Goal: Transaction & Acquisition: Purchase product/service

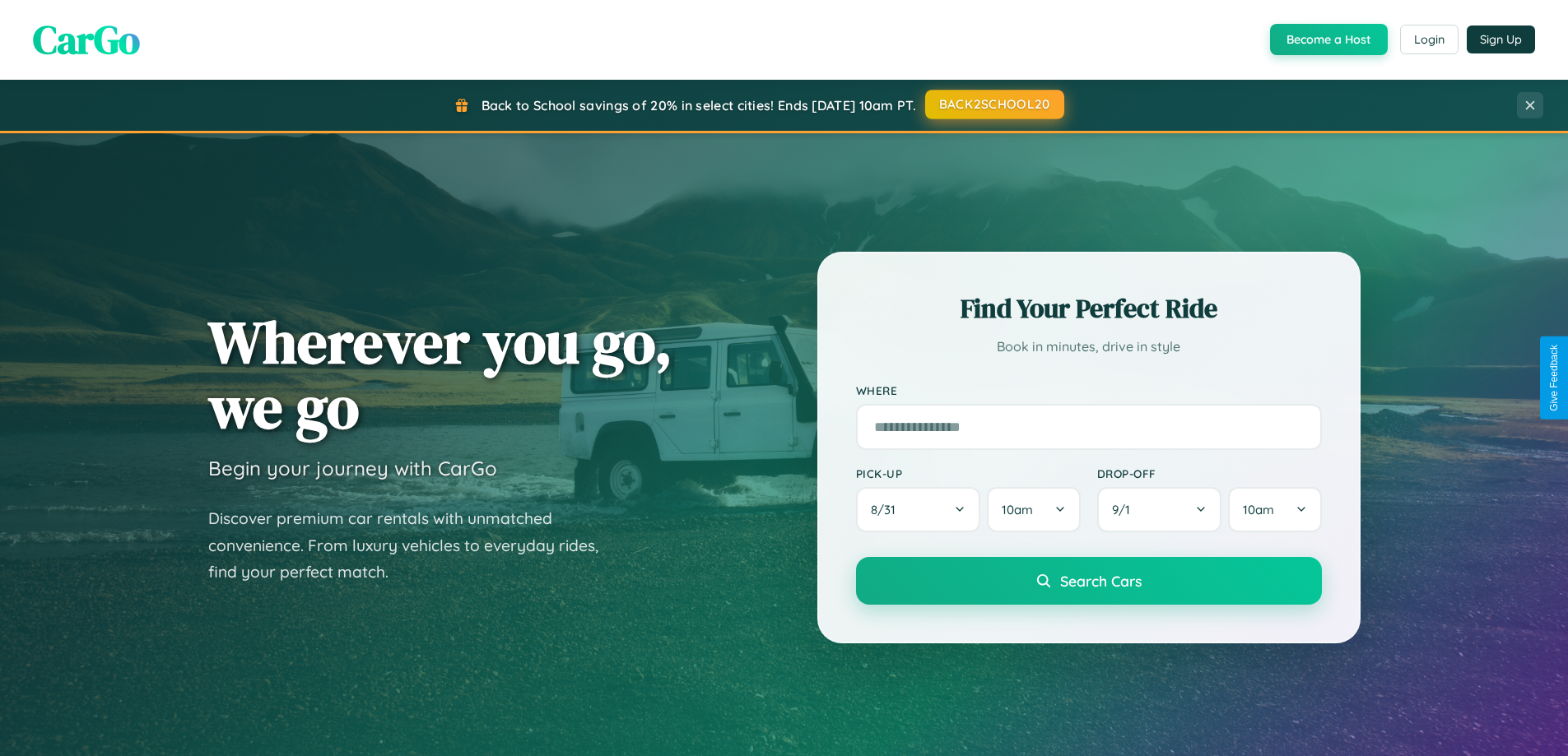
click at [993, 105] on button "BACK2SCHOOL20" at bounding box center [994, 104] width 139 height 30
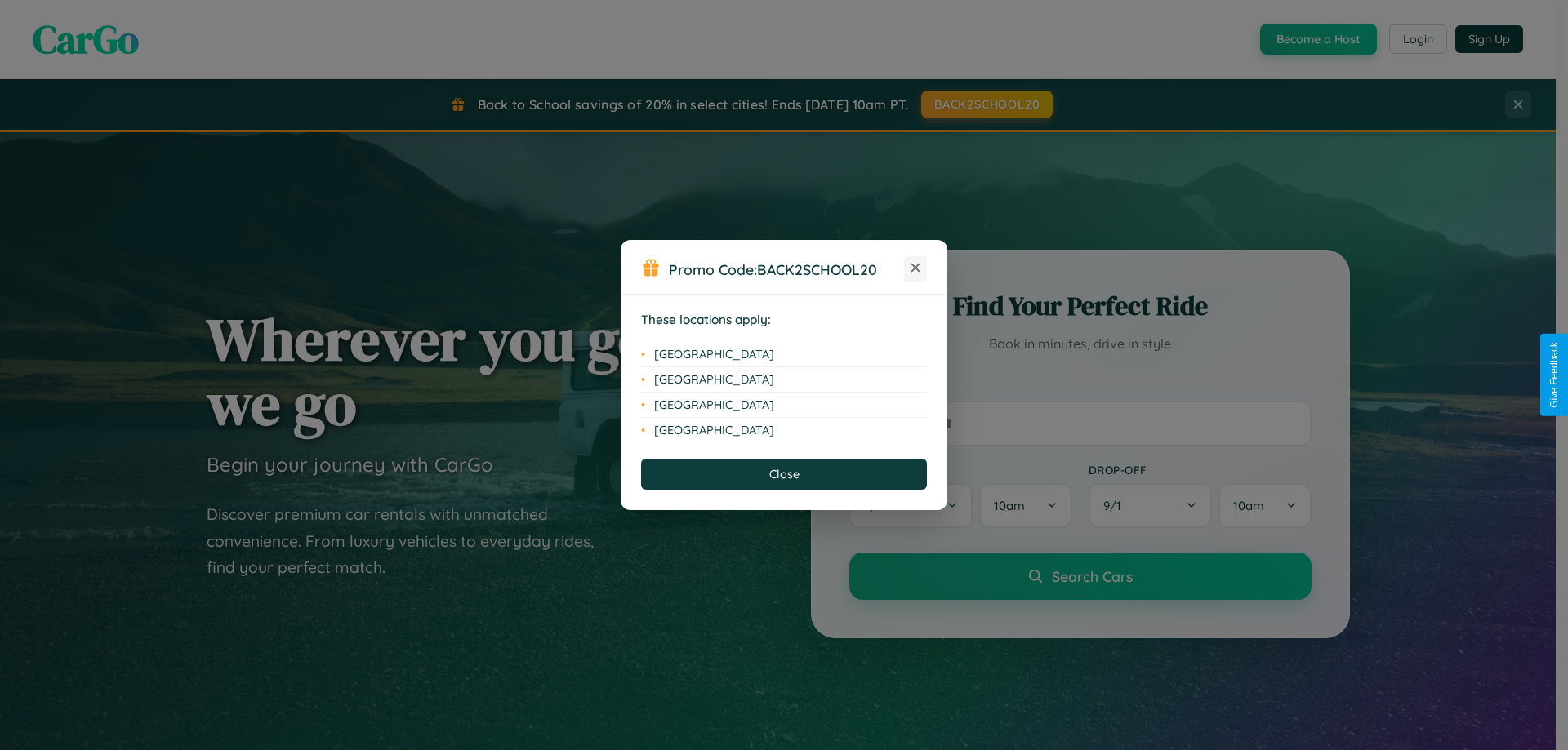
click at [915, 269] on icon at bounding box center [915, 268] width 9 height 9
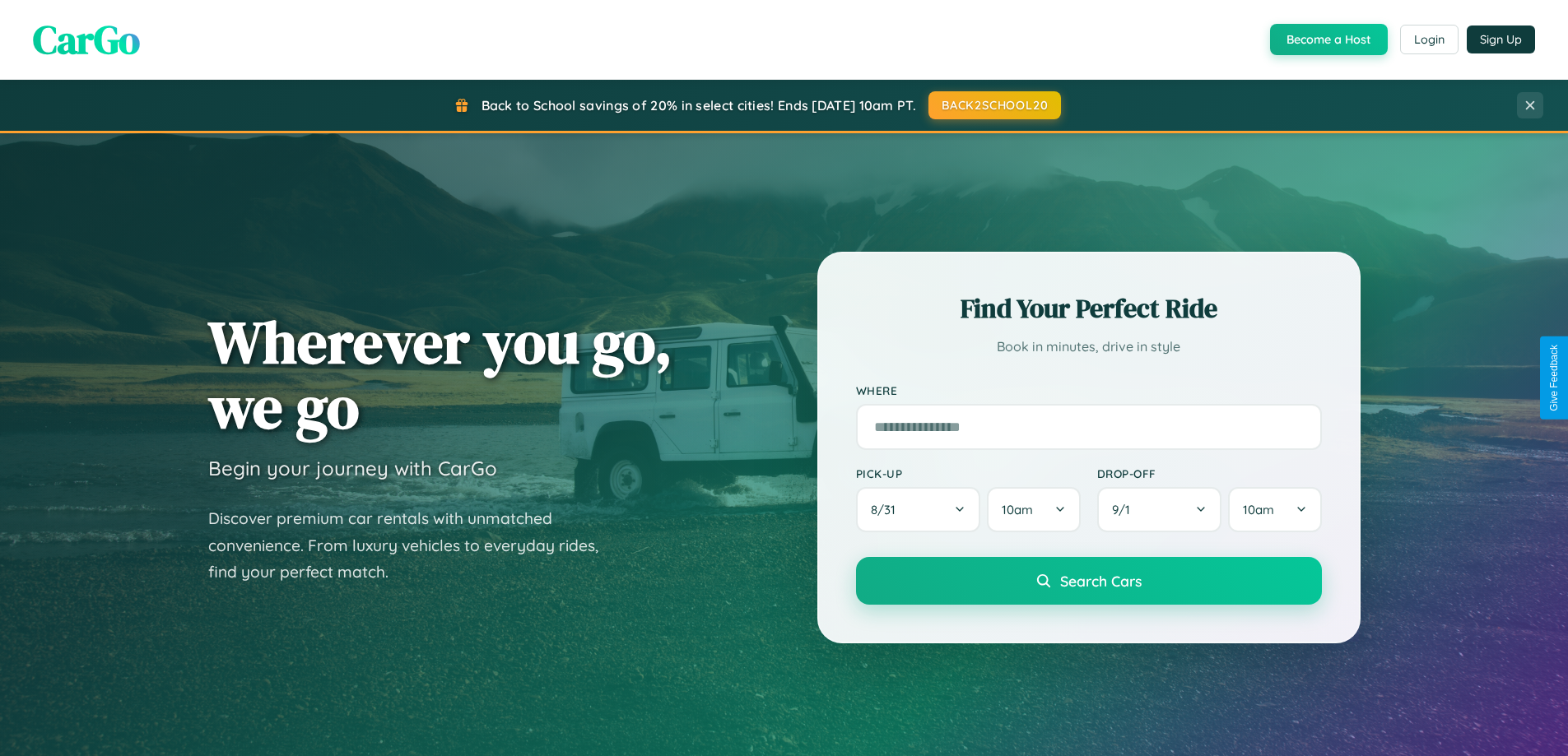
scroll to position [1133, 0]
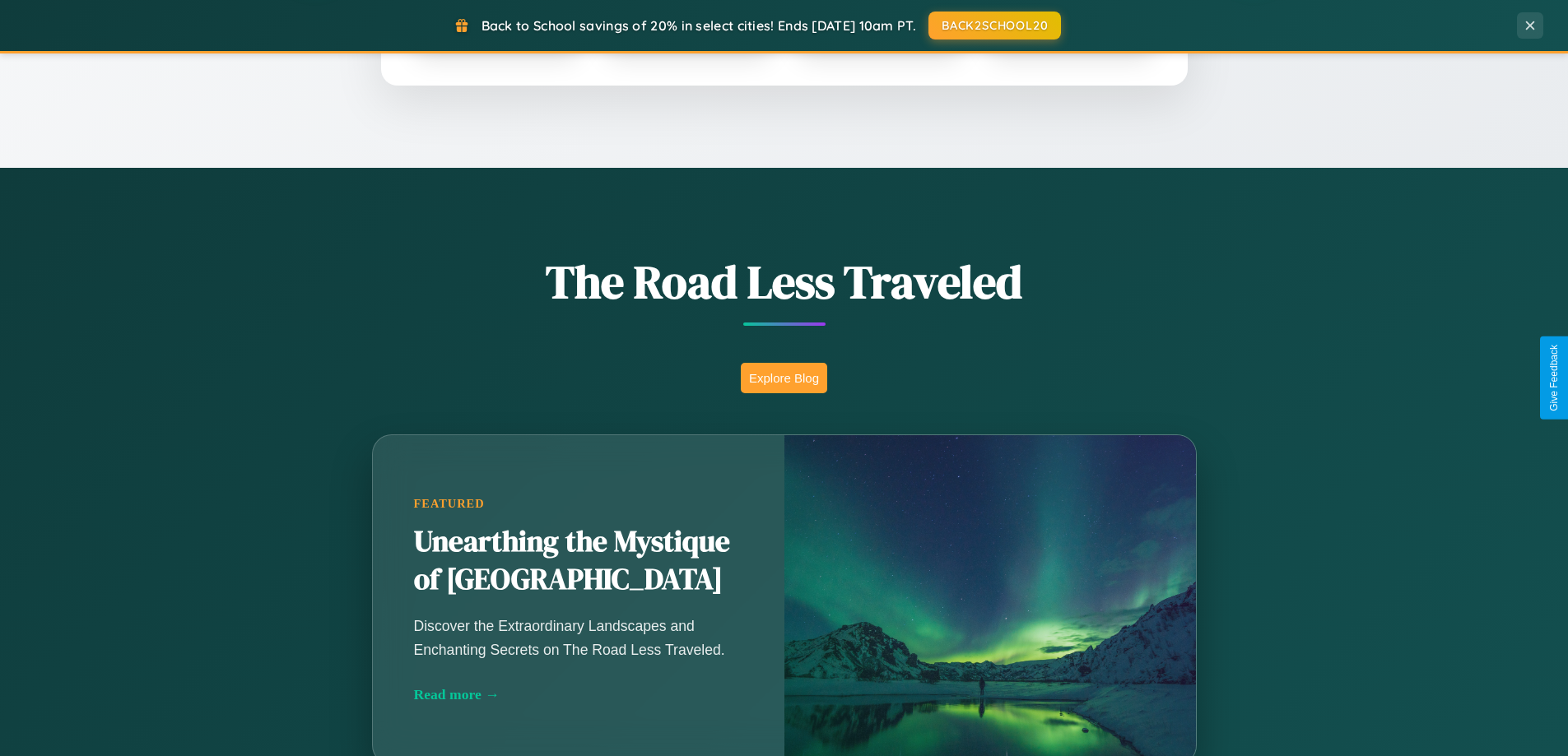
click at [784, 378] on button "Explore Blog" at bounding box center [784, 378] width 86 height 31
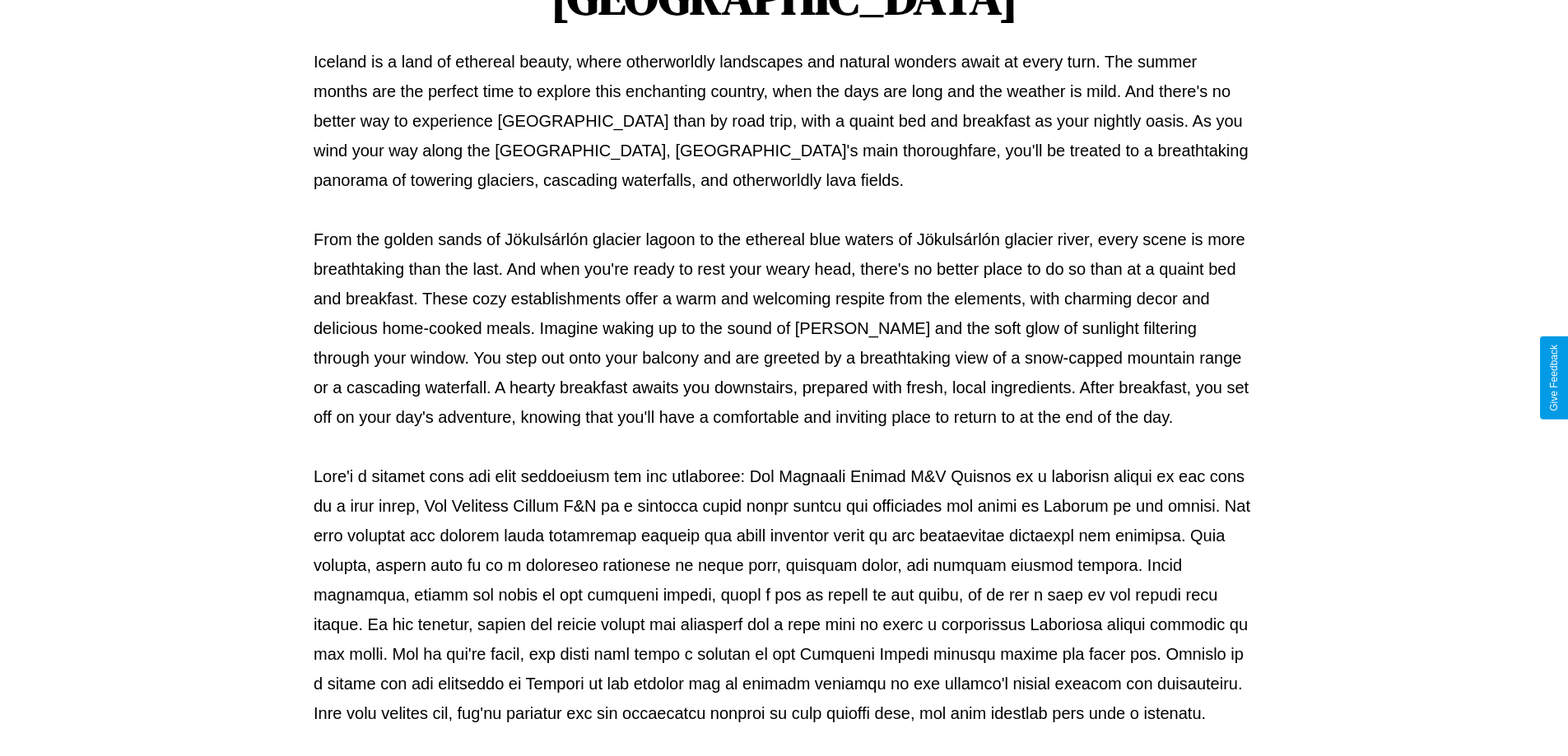
scroll to position [532, 0]
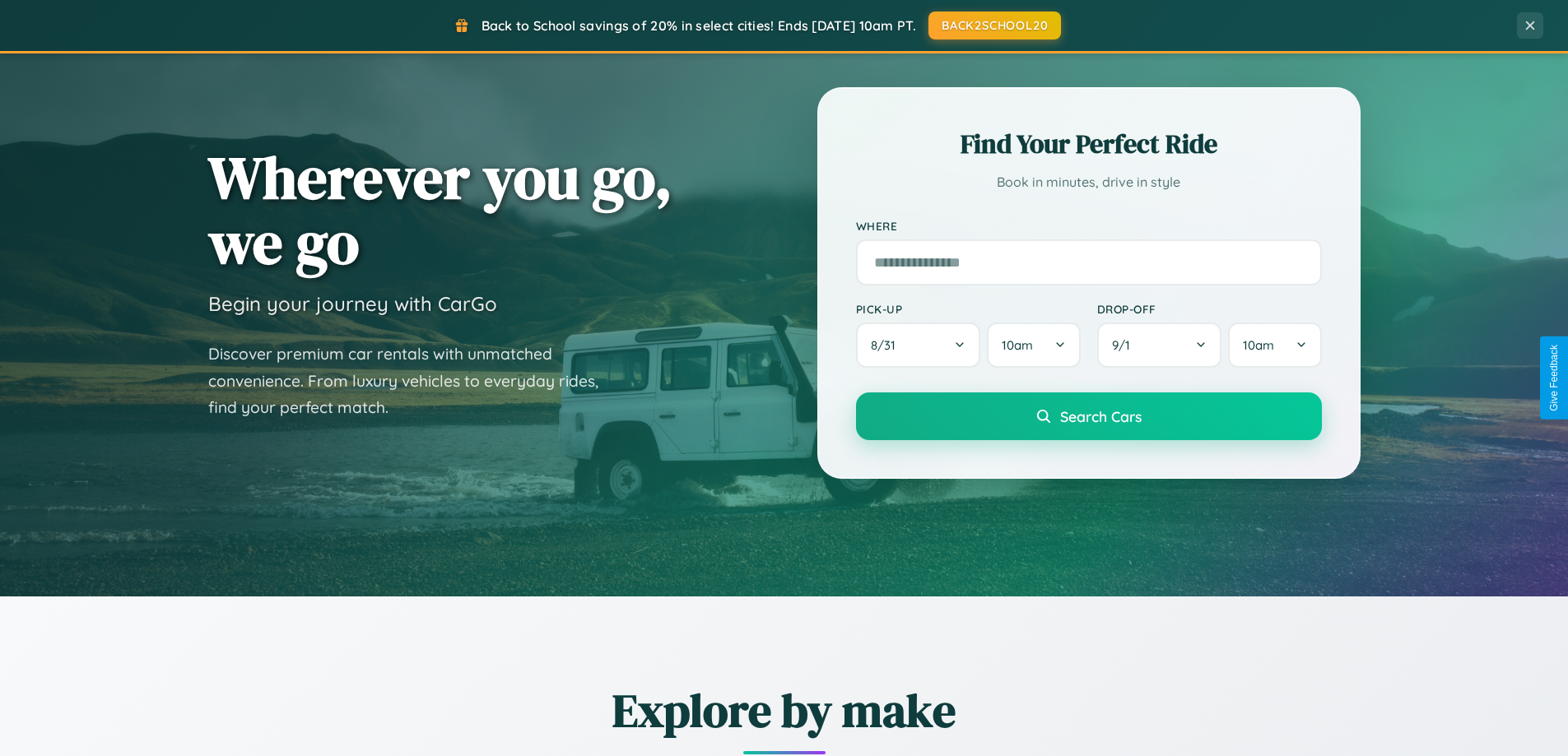
scroll to position [49, 0]
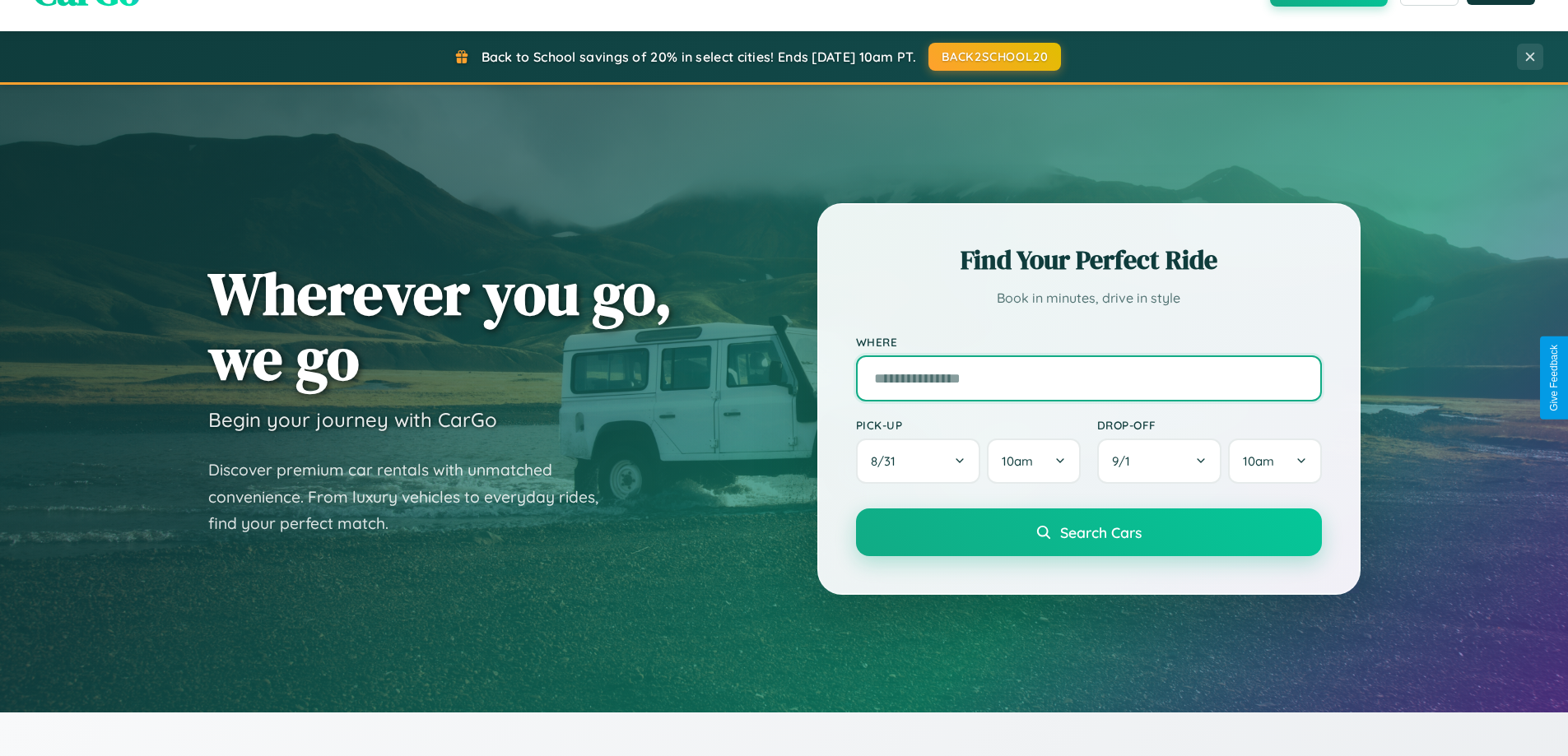
click at [1089, 378] on input "text" at bounding box center [1089, 378] width 466 height 46
type input "**********"
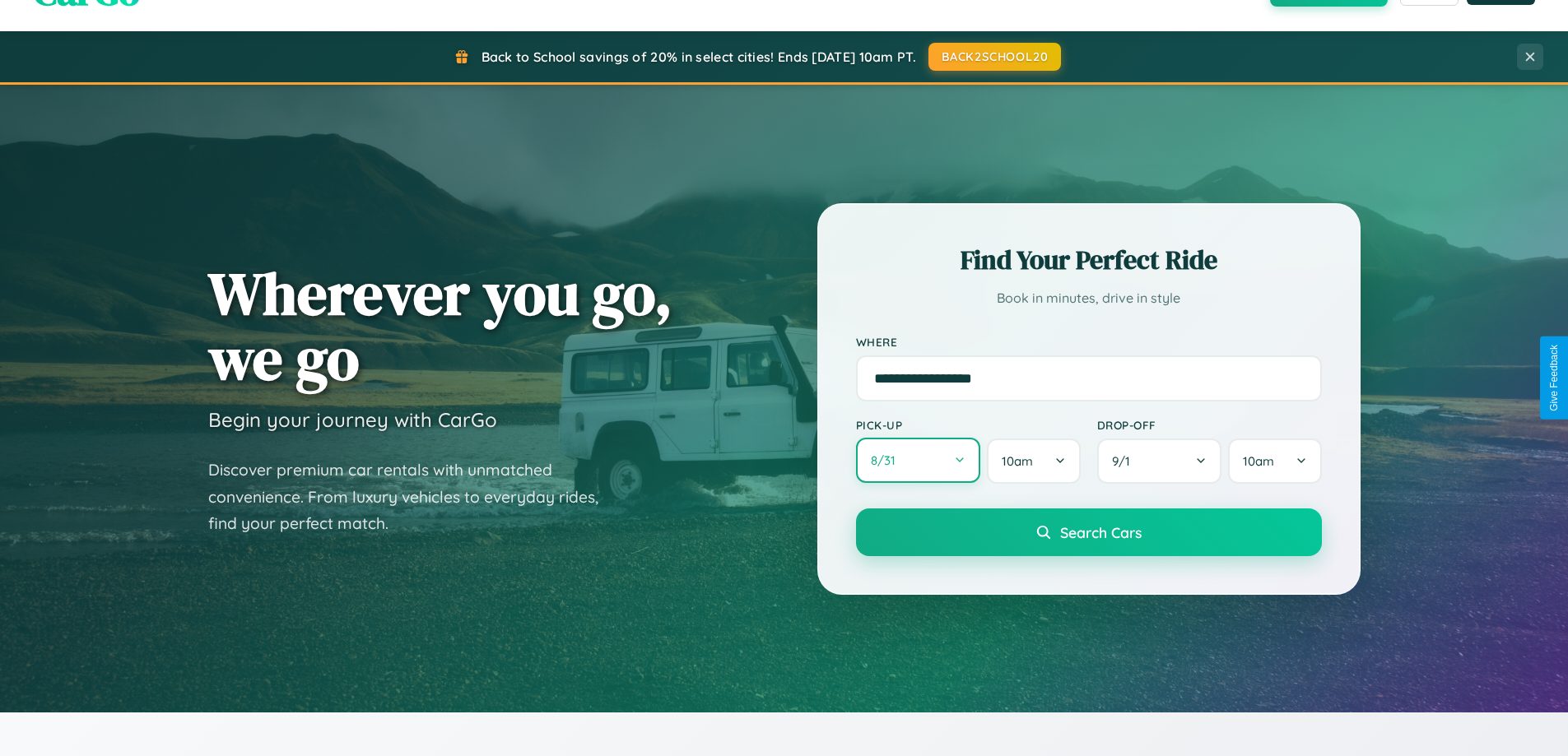
click at [918, 461] on button "8 / 31" at bounding box center [919, 460] width 125 height 45
select select "*"
select select "****"
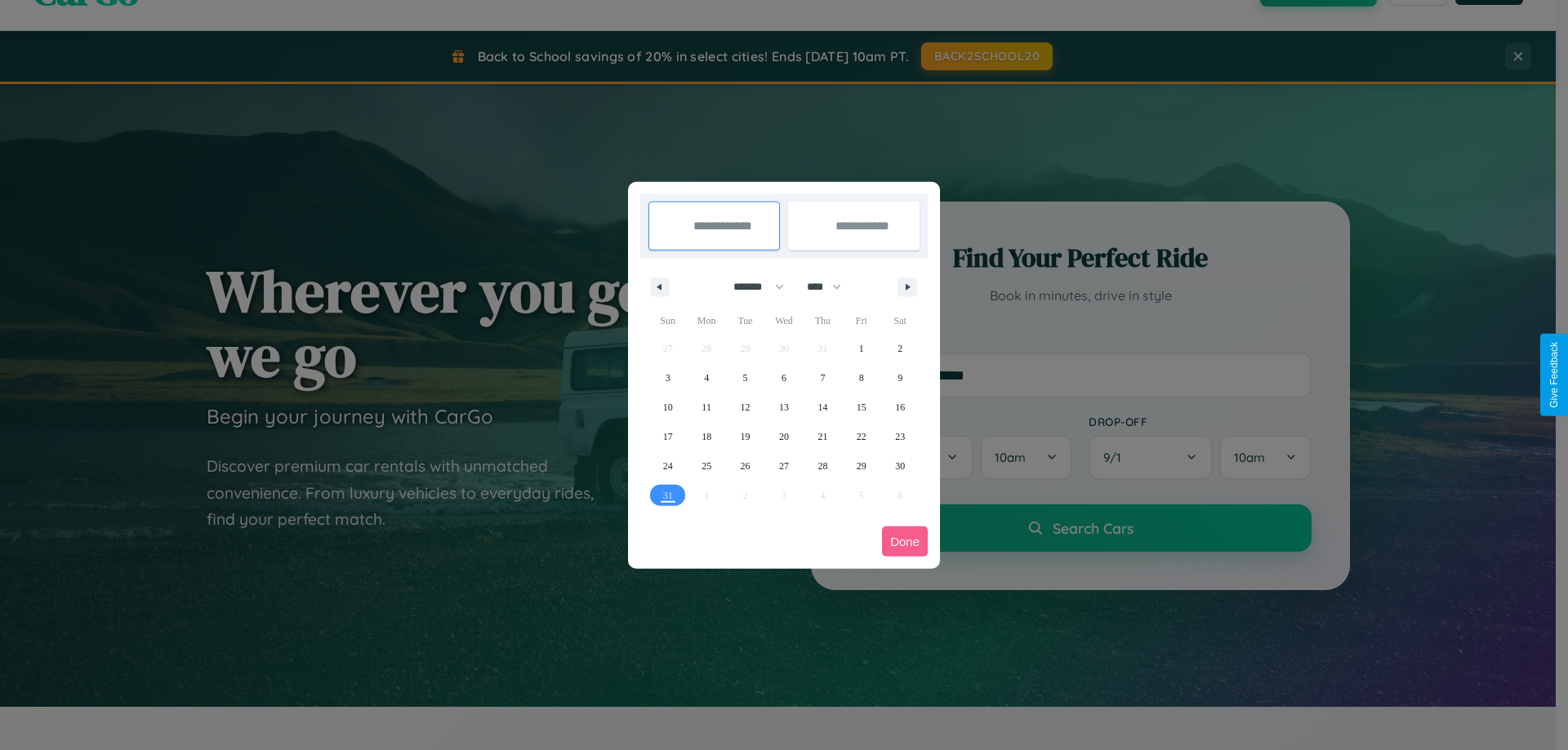
drag, startPoint x: 751, startPoint y: 287, endPoint x: 784, endPoint y: 328, distance: 52.6
click at [751, 287] on select "******* ******** ***** ***** *** **** **** ****** ********* ******* ******** **…" at bounding box center [755, 287] width 70 height 27
select select "*"
drag, startPoint x: 831, startPoint y: 287, endPoint x: 784, endPoint y: 328, distance: 62.4
click at [831, 287] on select "**** **** **** **** **** **** **** **** **** **** **** **** **** **** **** ****…" at bounding box center [823, 287] width 49 height 27
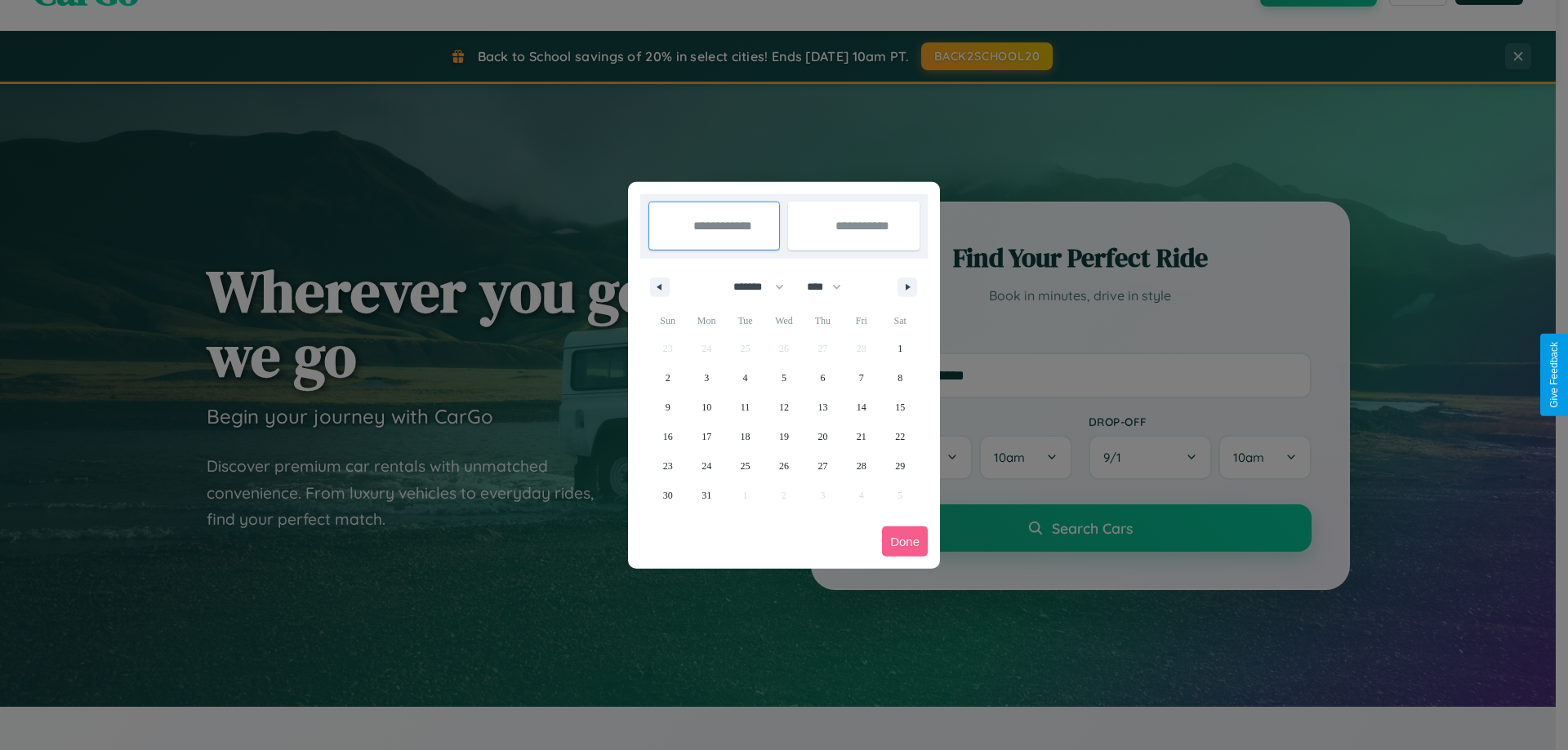
select select "****"
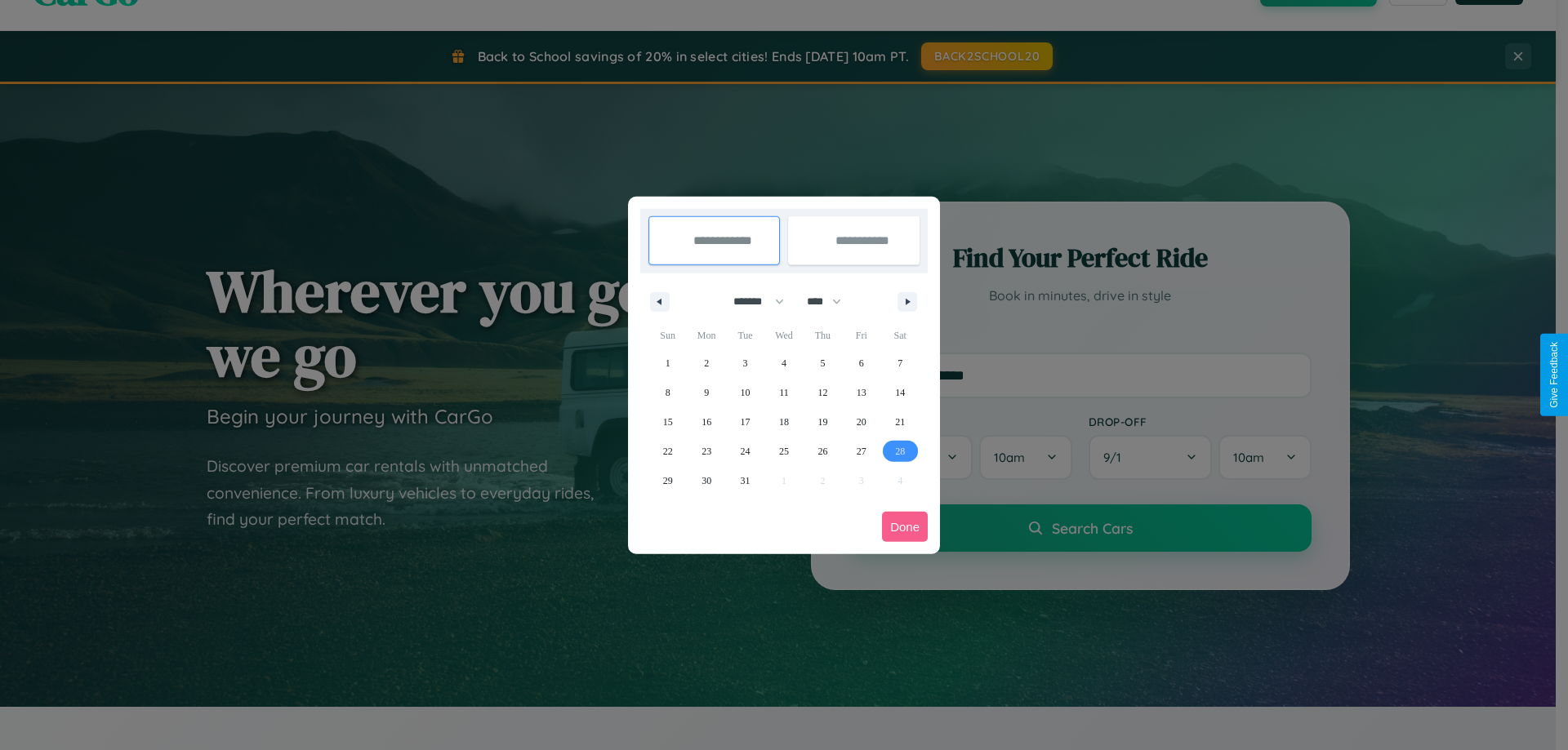
click at [900, 451] on span "28" at bounding box center [900, 451] width 10 height 30
type input "**********"
click at [667, 480] on span "29" at bounding box center [668, 480] width 10 height 30
type input "**********"
click at [905, 527] on button "Done" at bounding box center [905, 527] width 46 height 30
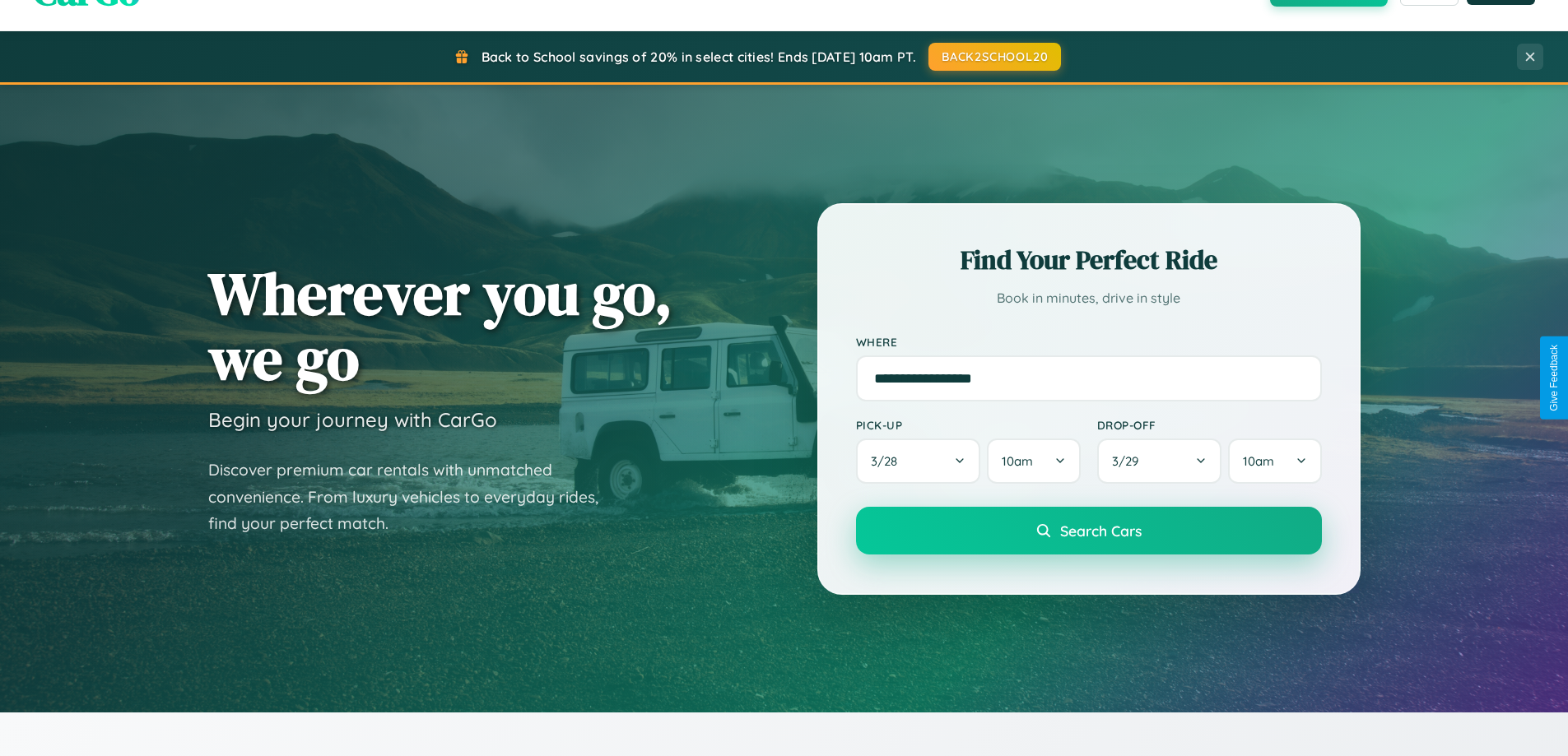
click at [1089, 531] on span "Search Cars" at bounding box center [1100, 530] width 82 height 18
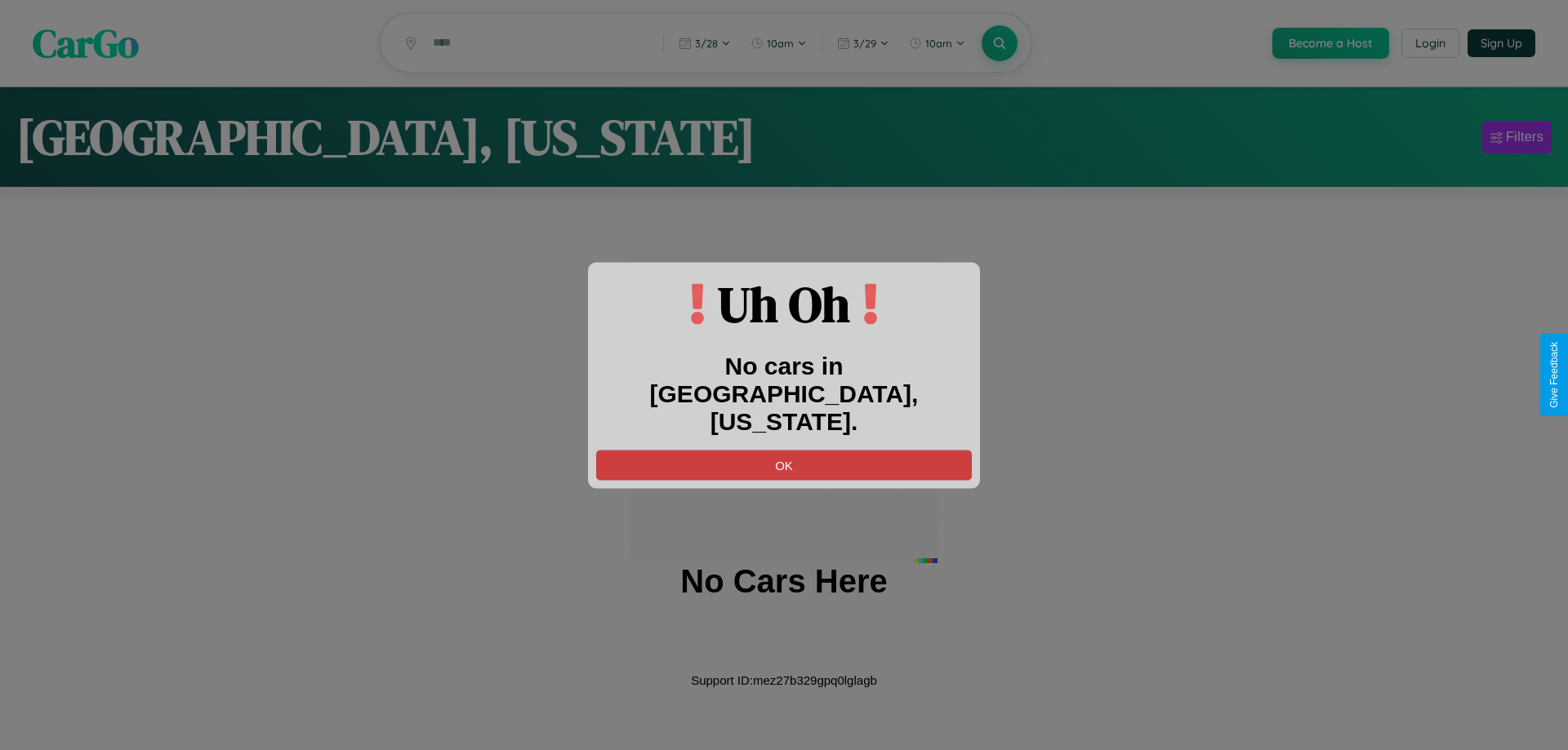
click at [784, 450] on button "OK" at bounding box center [784, 465] width 376 height 30
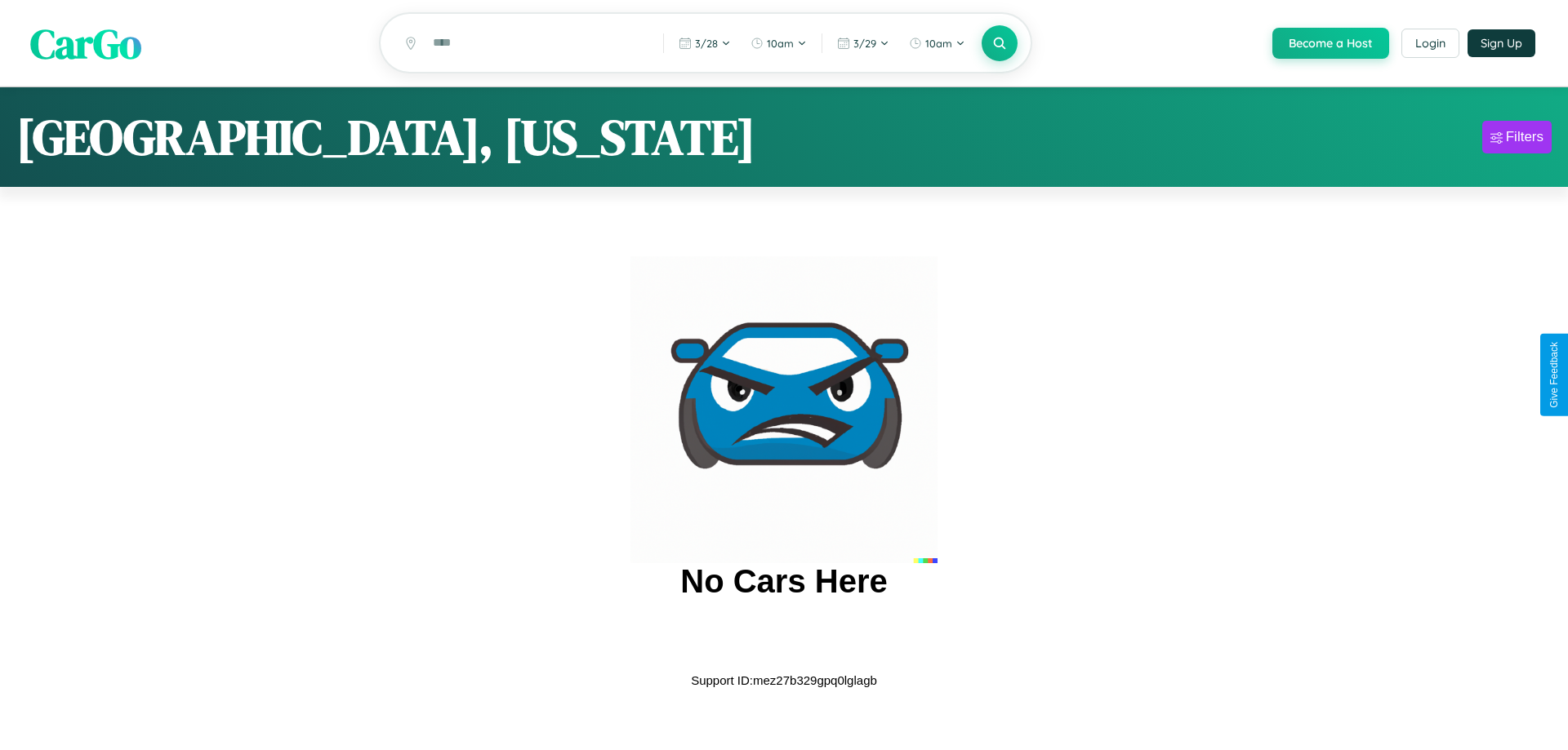
click at [86, 44] on span "CarGo" at bounding box center [86, 42] width 112 height 56
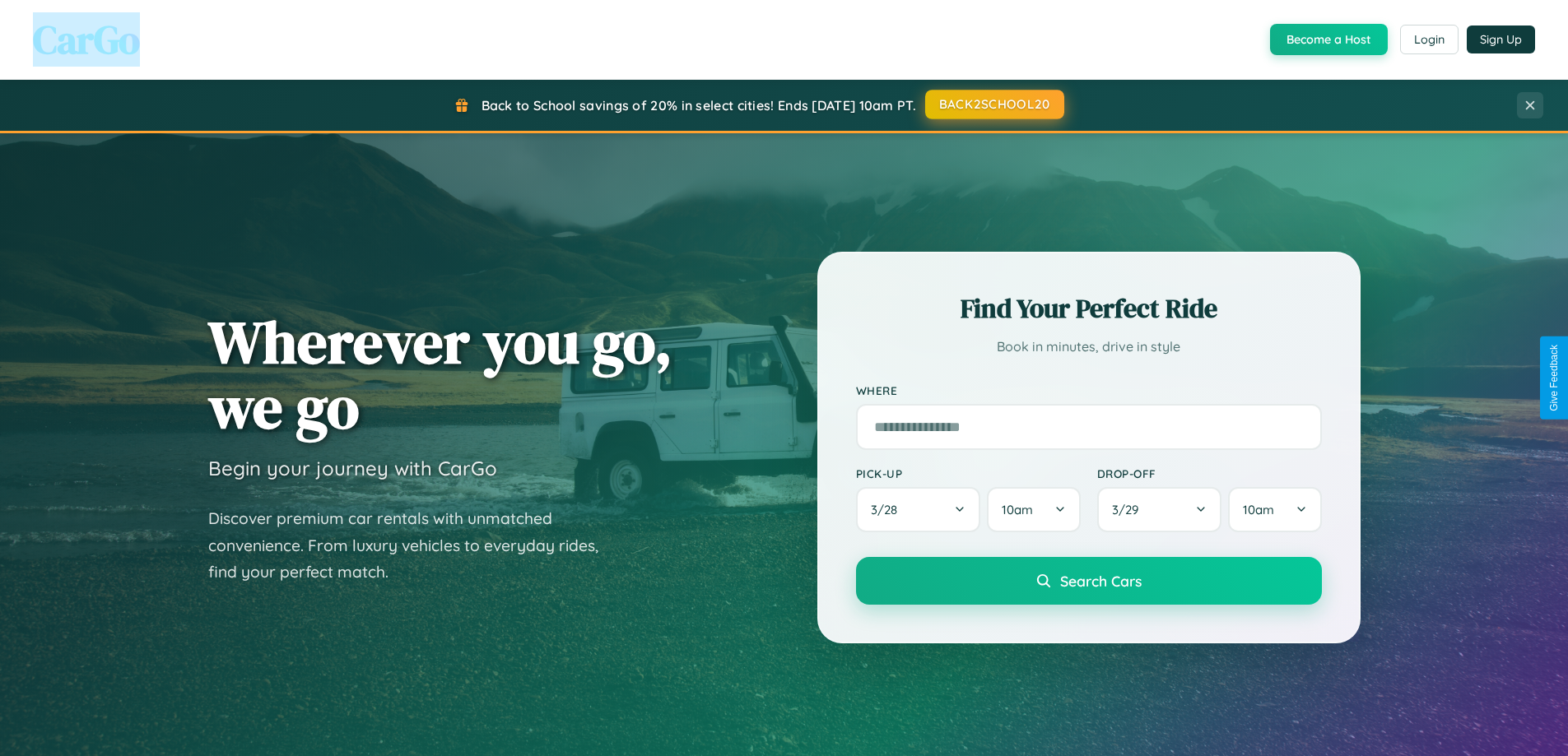
click at [993, 105] on button "BACK2SCHOOL20" at bounding box center [994, 104] width 139 height 30
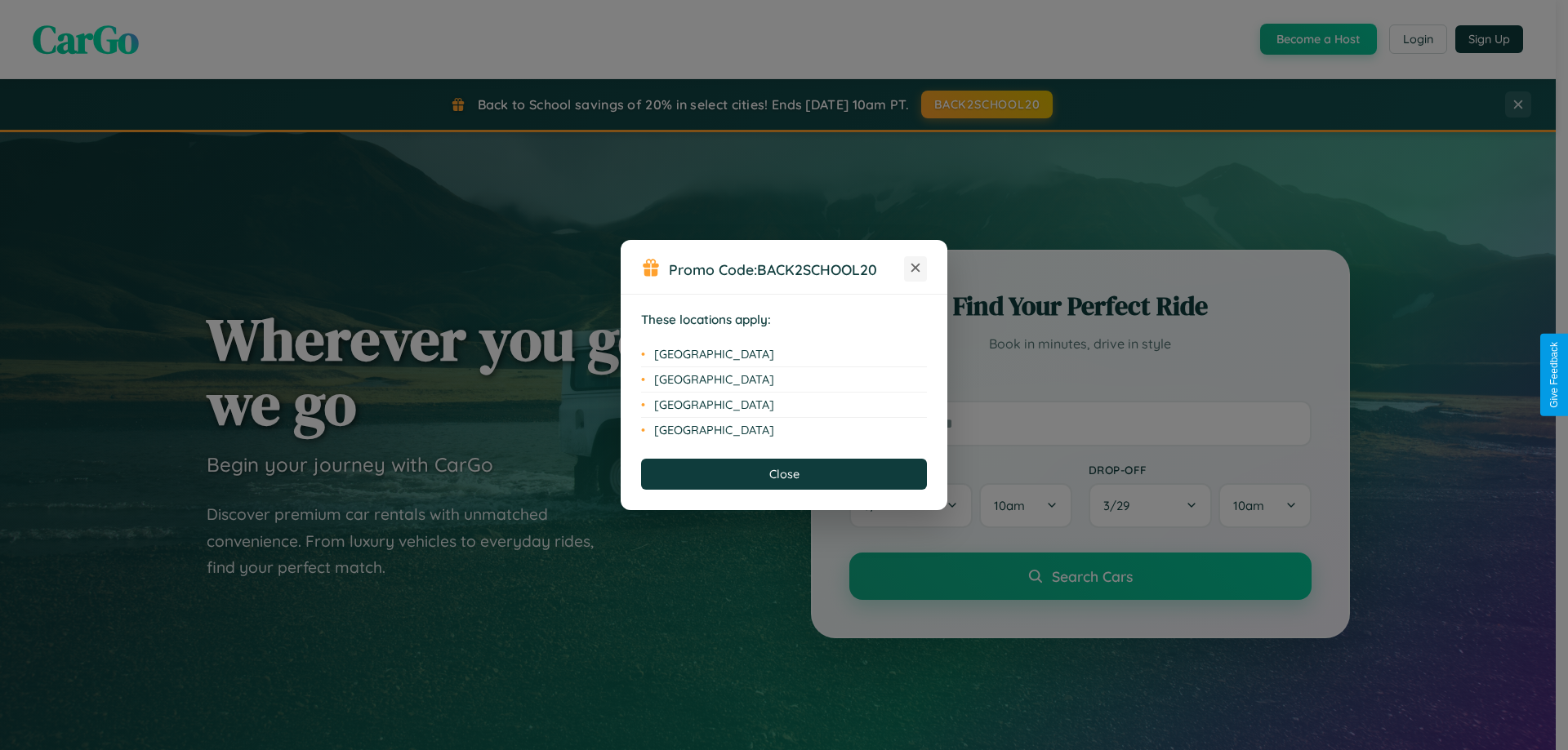
click at [915, 269] on icon at bounding box center [915, 268] width 9 height 9
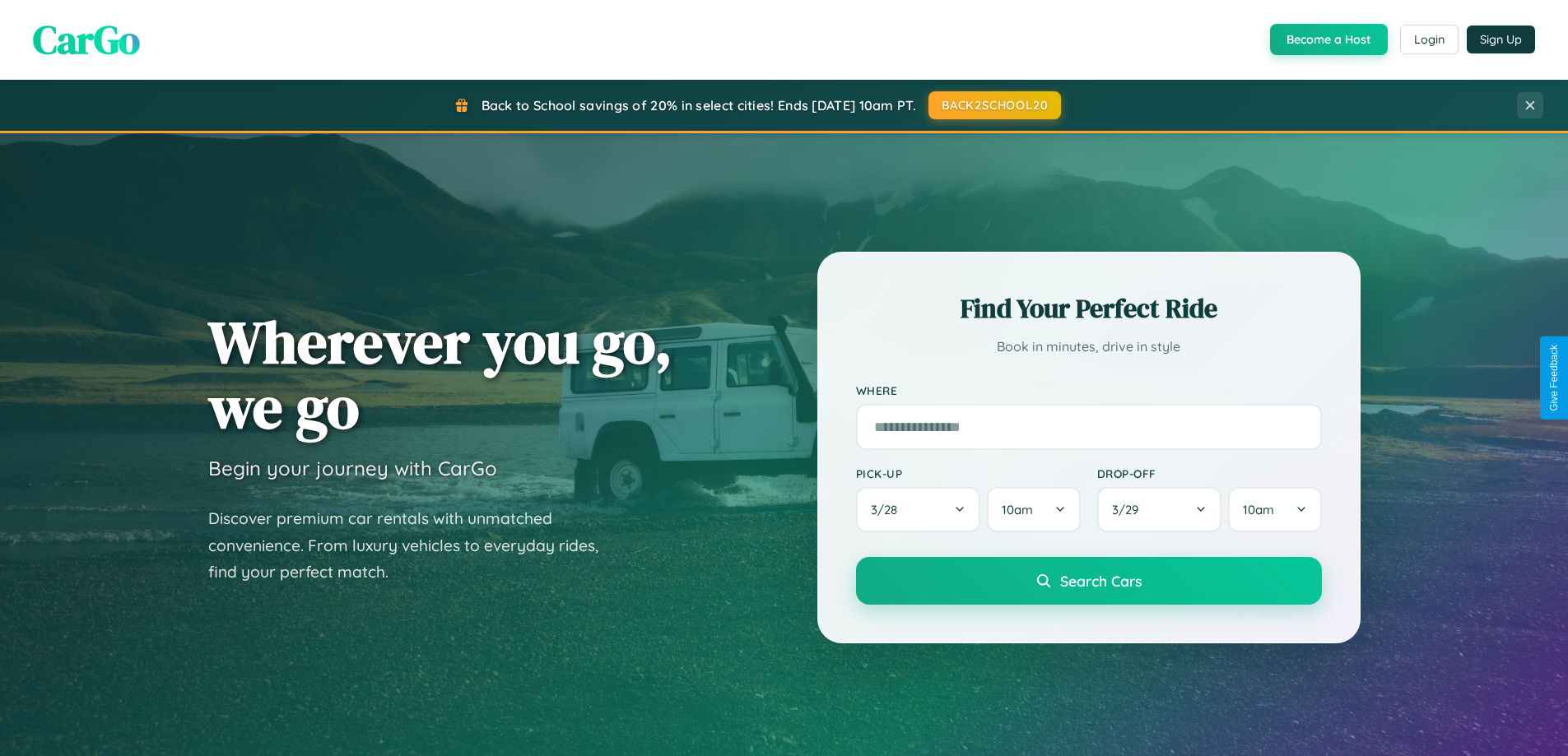
scroll to position [2645, 0]
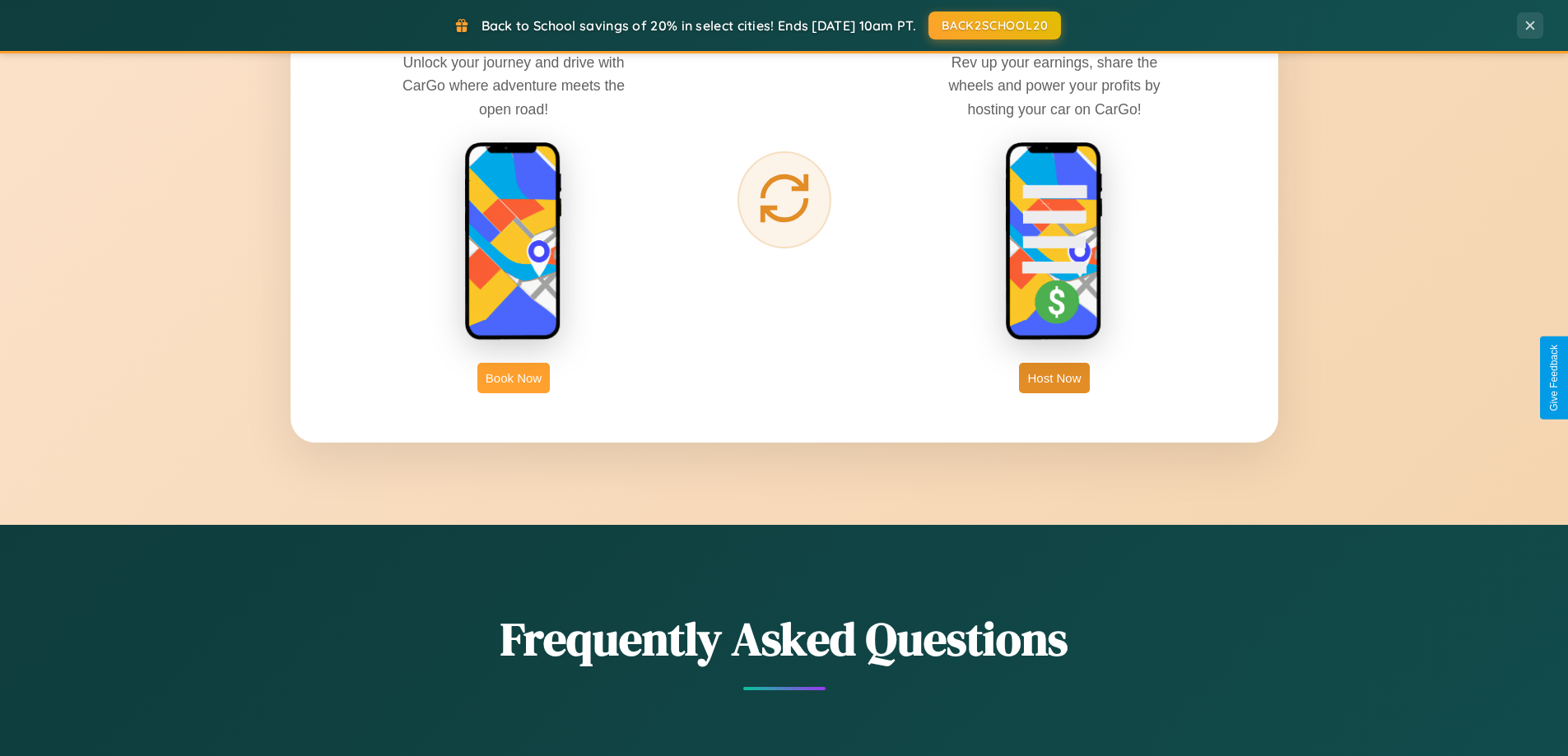
click at [514, 378] on button "Book Now" at bounding box center [513, 378] width 72 height 31
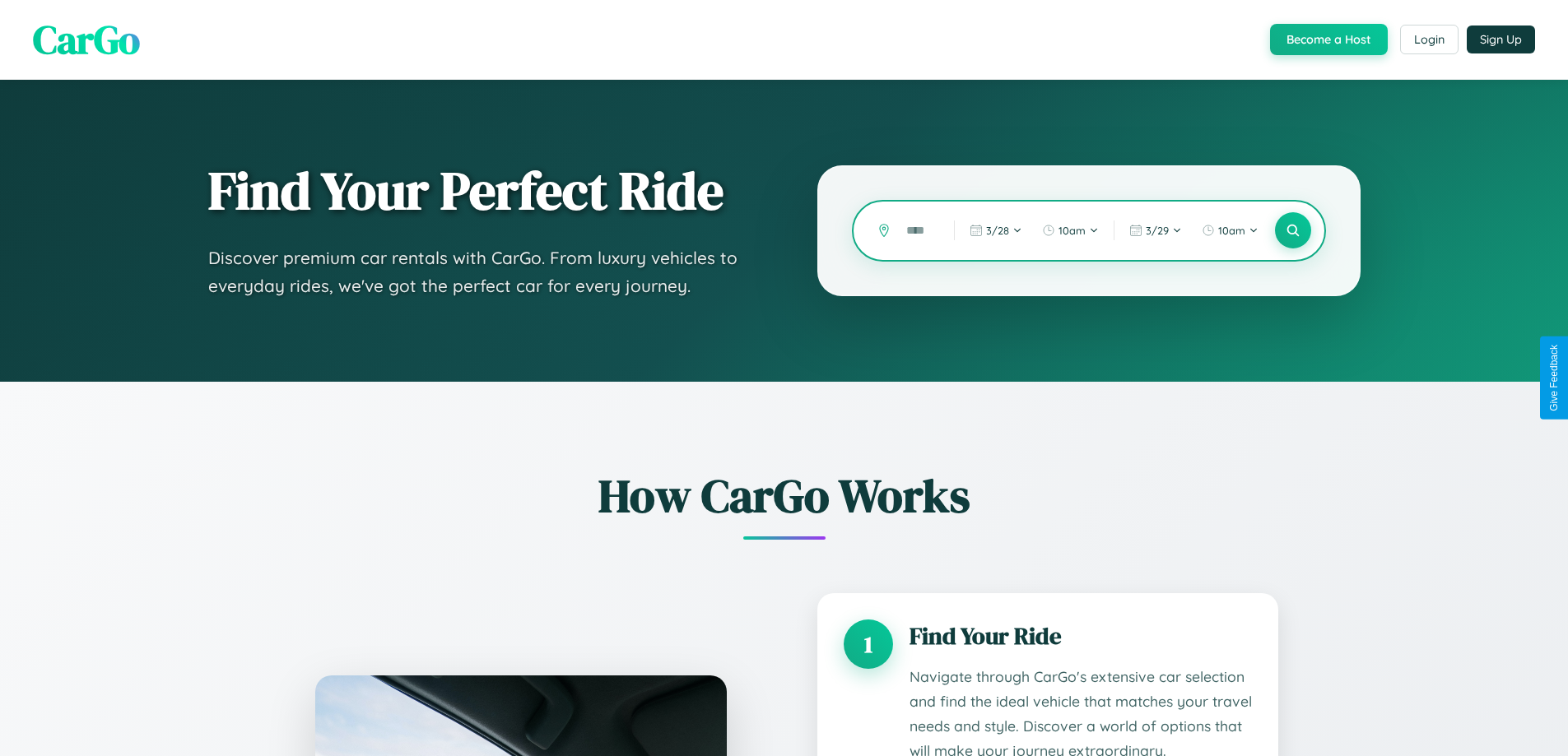
click at [918, 231] on input "text" at bounding box center [918, 231] width 39 height 29
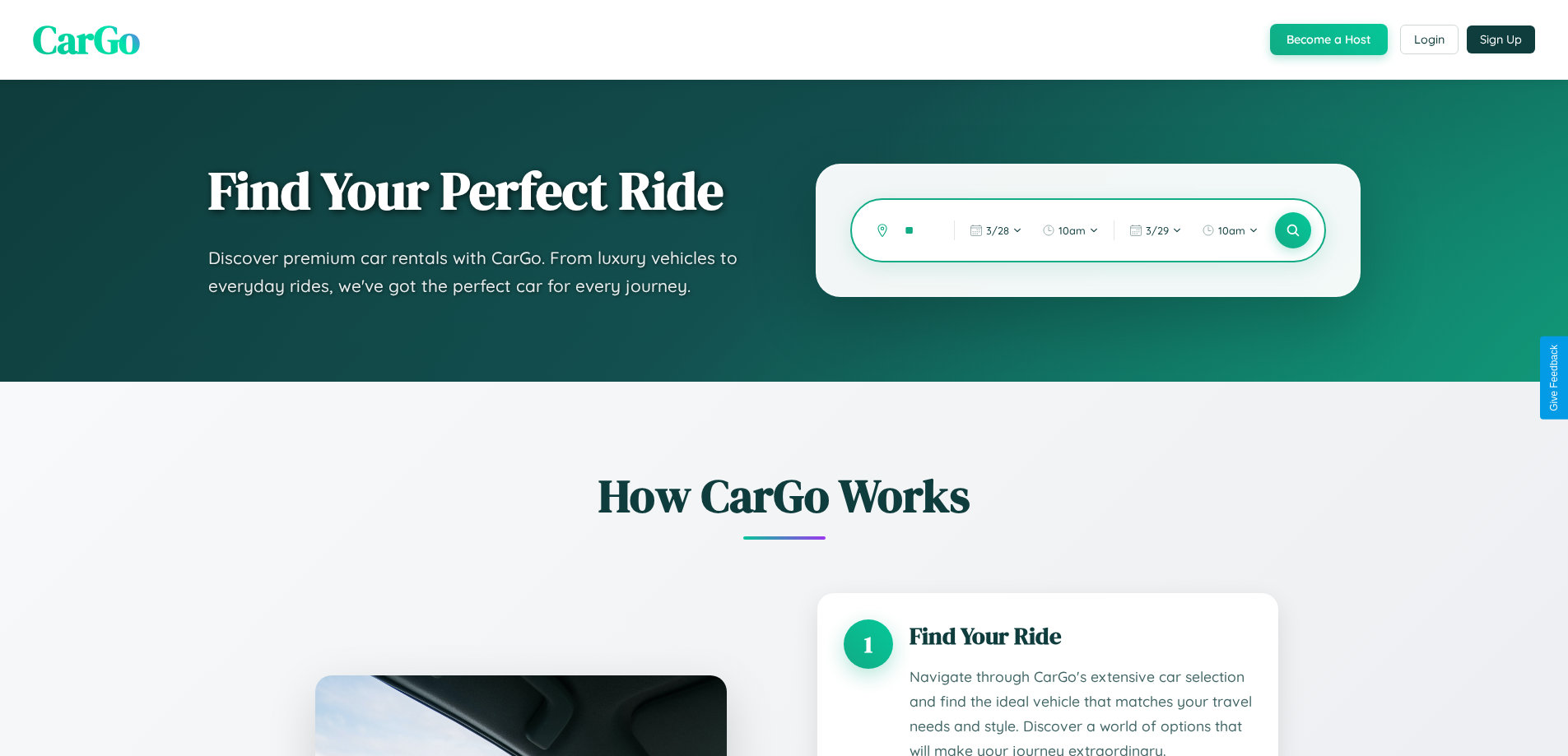
type input "*"
type input "****"
click at [1292, 231] on icon at bounding box center [1292, 231] width 15 height 15
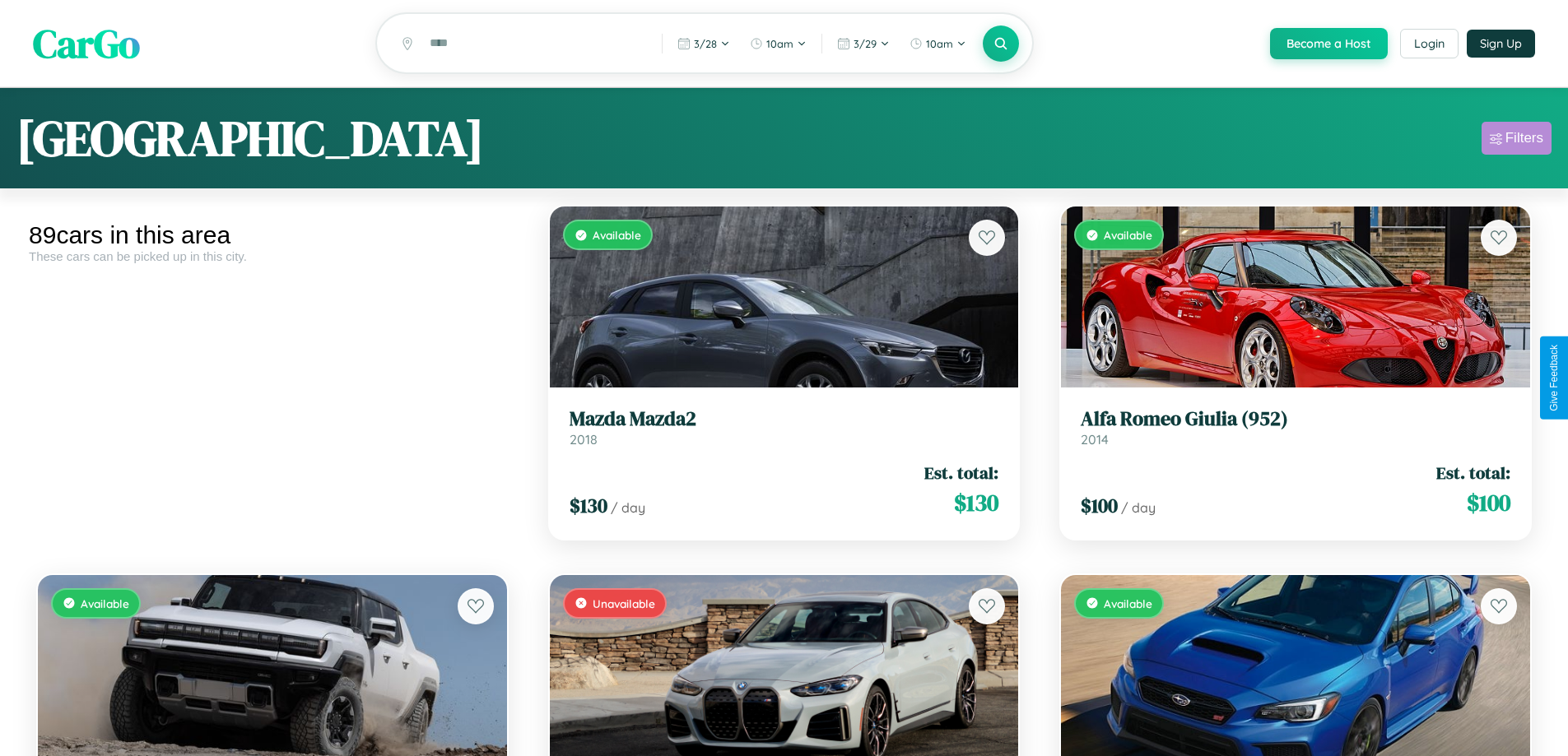
click at [1516, 140] on div "Filters" at bounding box center [1524, 137] width 37 height 16
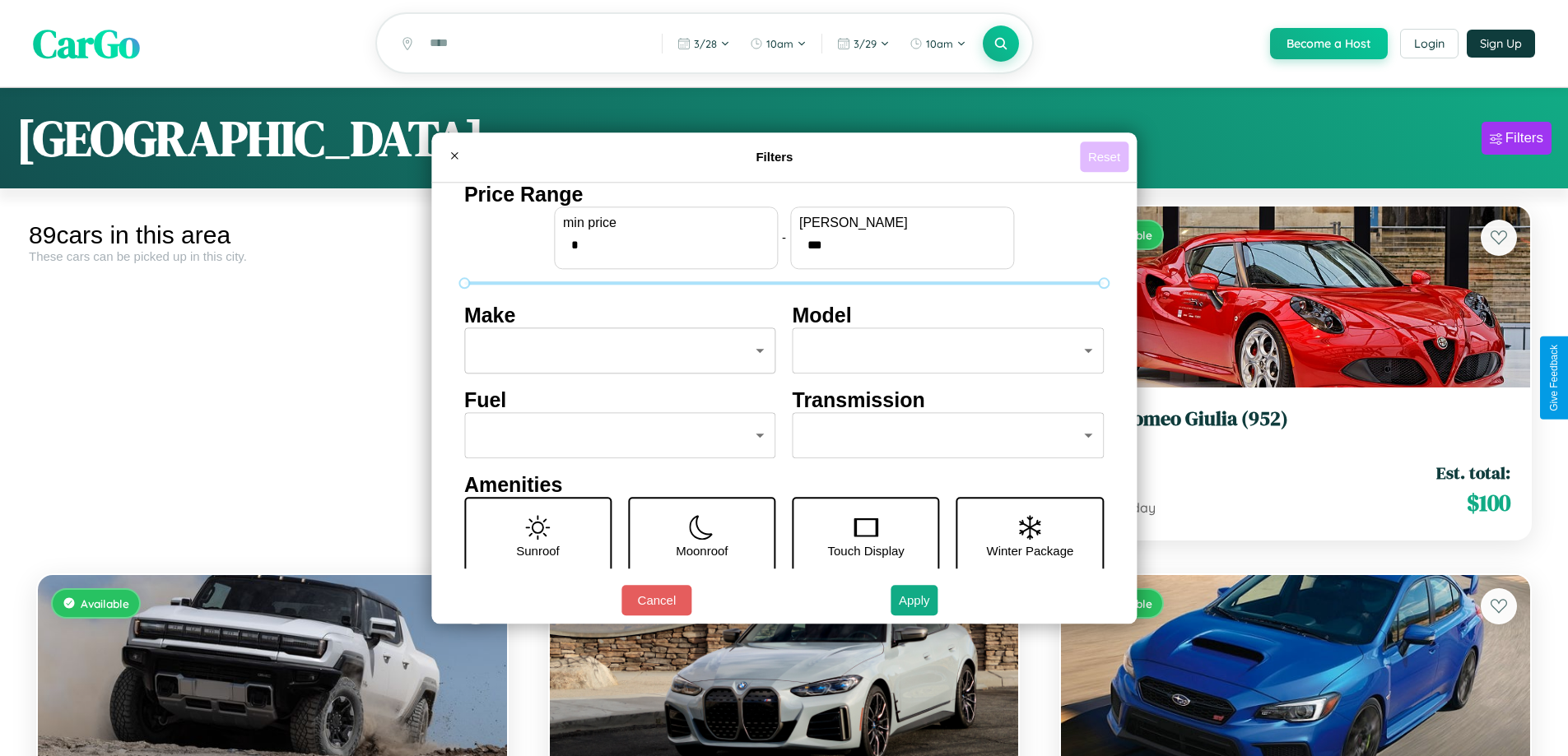
click at [1106, 157] on button "Reset" at bounding box center [1104, 157] width 49 height 31
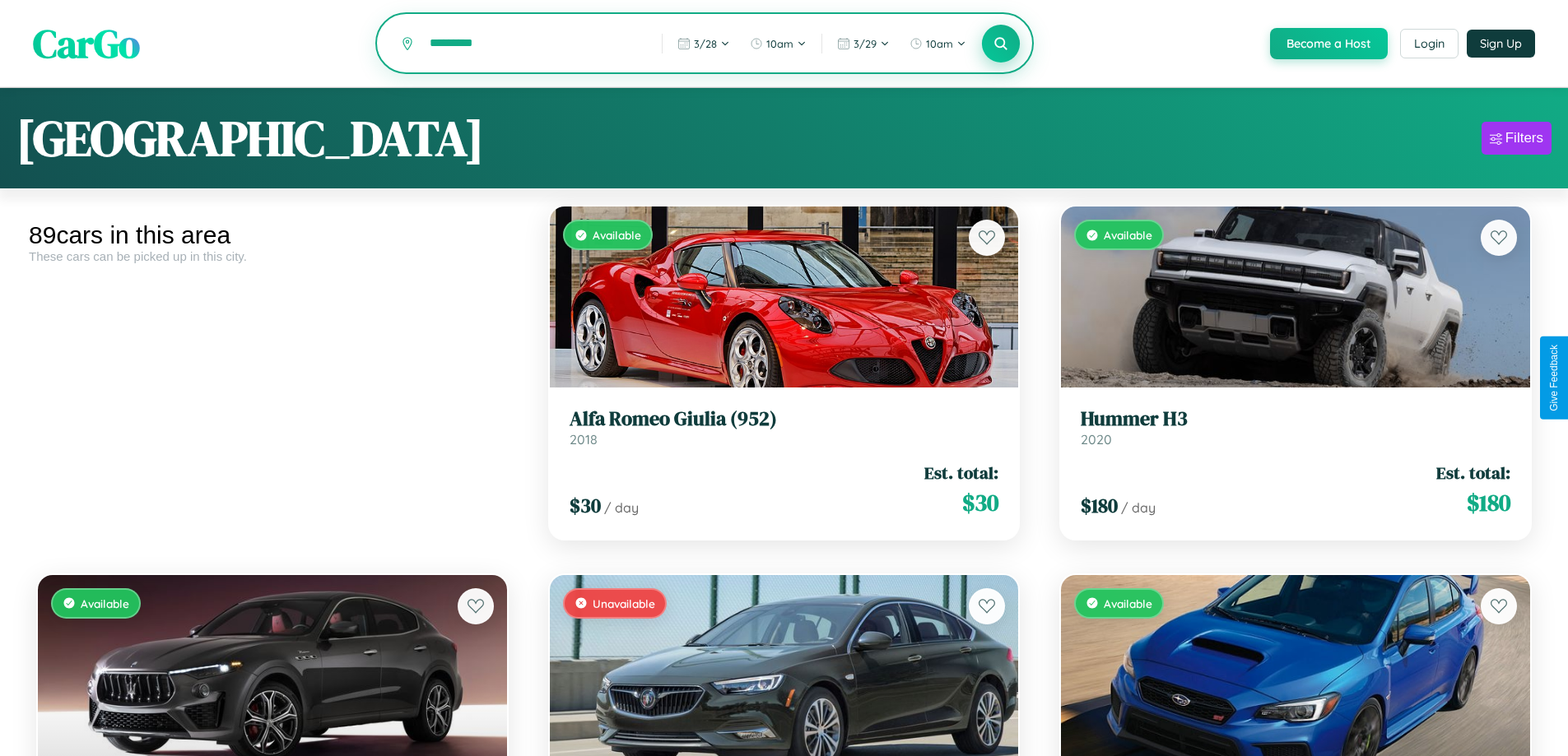
type input "*********"
click at [1000, 44] on icon at bounding box center [1001, 43] width 15 height 15
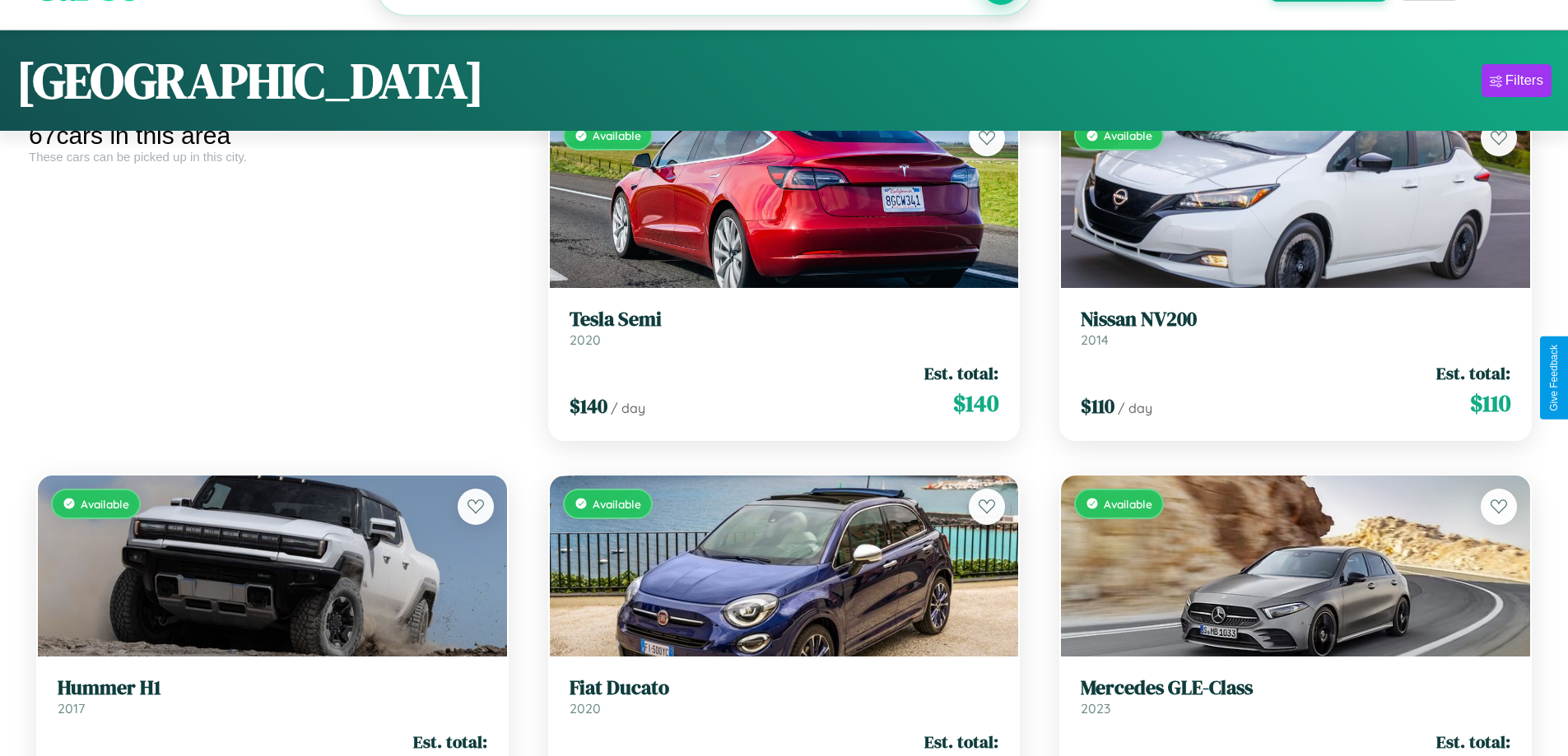
scroll to position [600, 0]
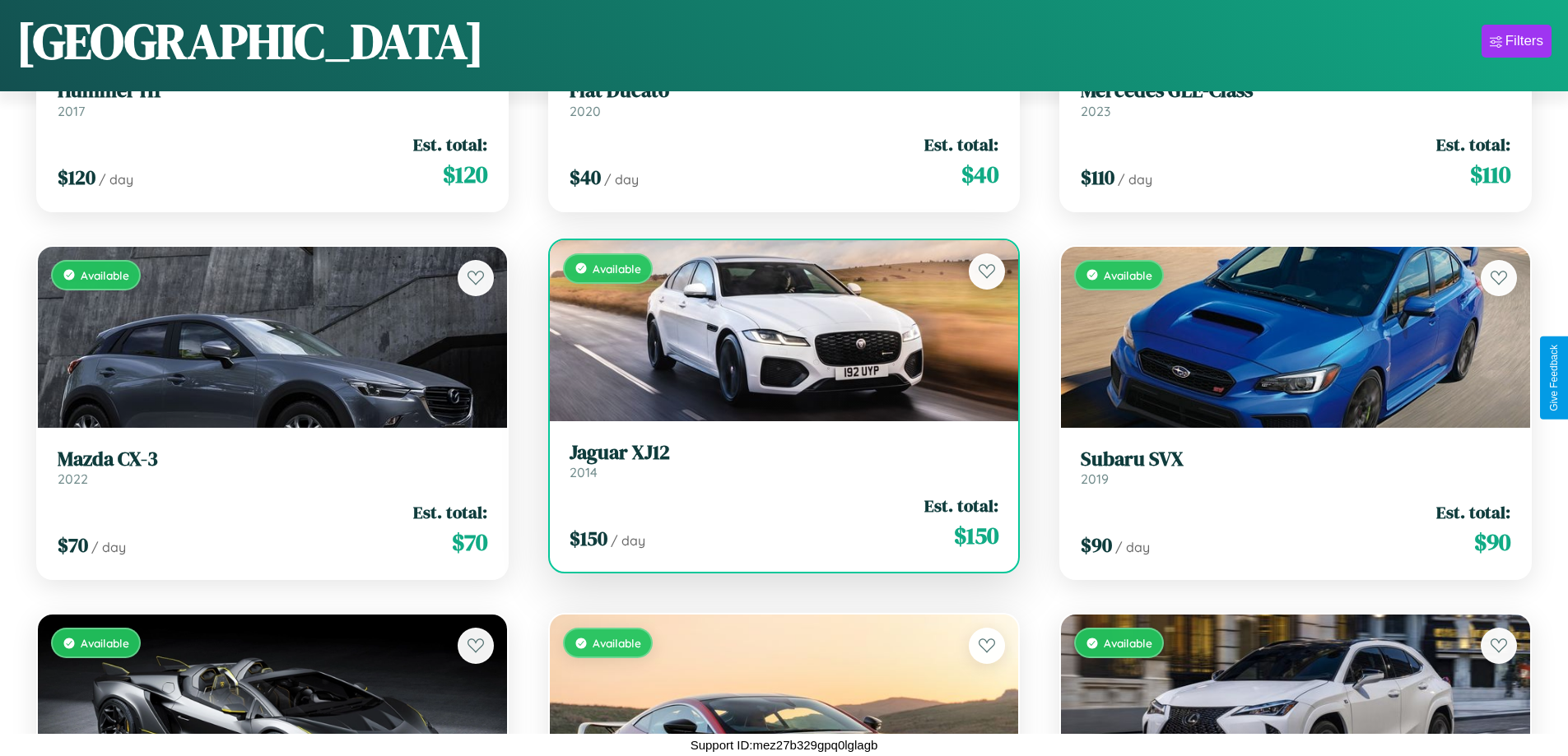
click at [777, 462] on h3 "Jaguar XJ12" at bounding box center [784, 452] width 429 height 24
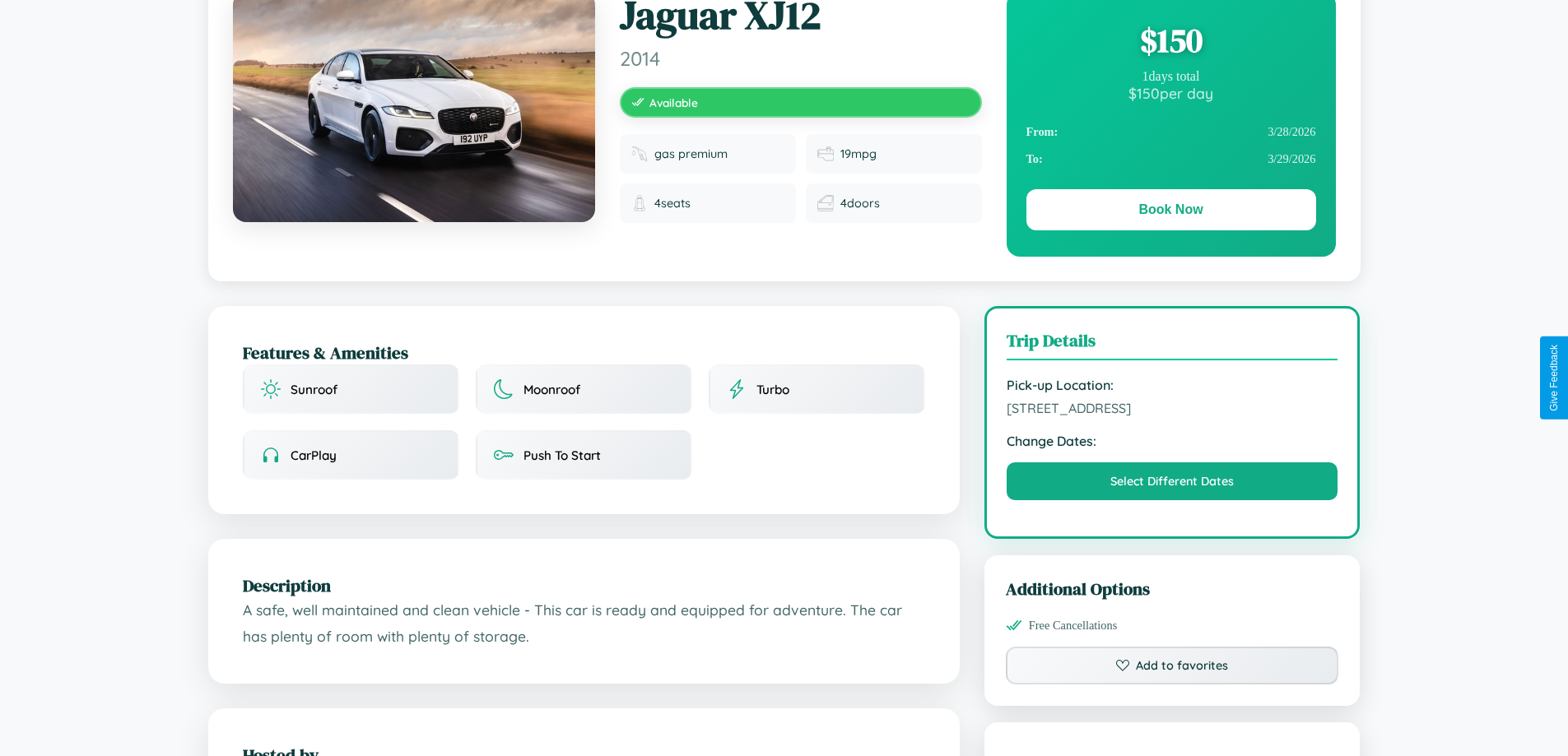
scroll to position [169, 0]
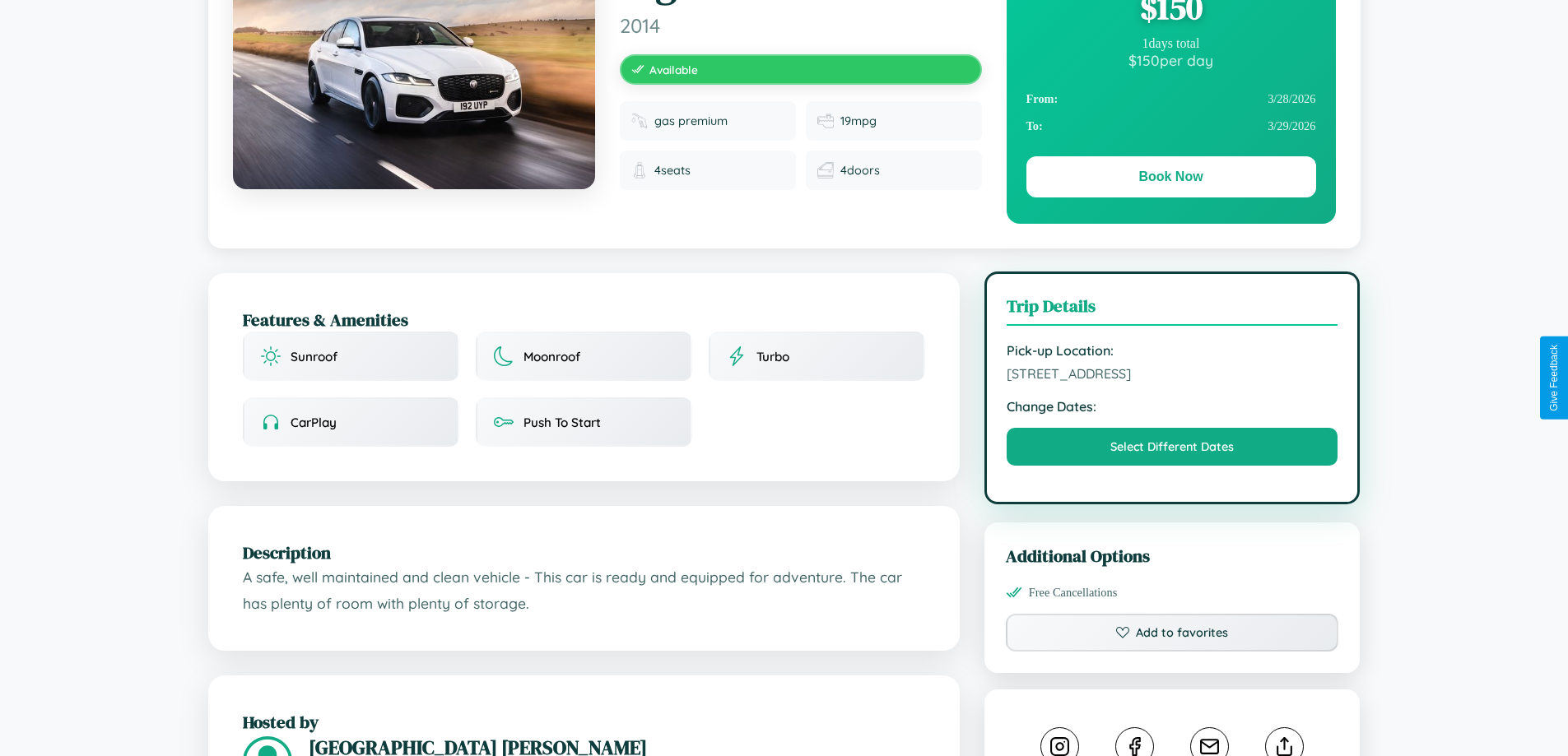
click at [1172, 377] on span "[STREET_ADDRESS]" at bounding box center [1172, 373] width 331 height 16
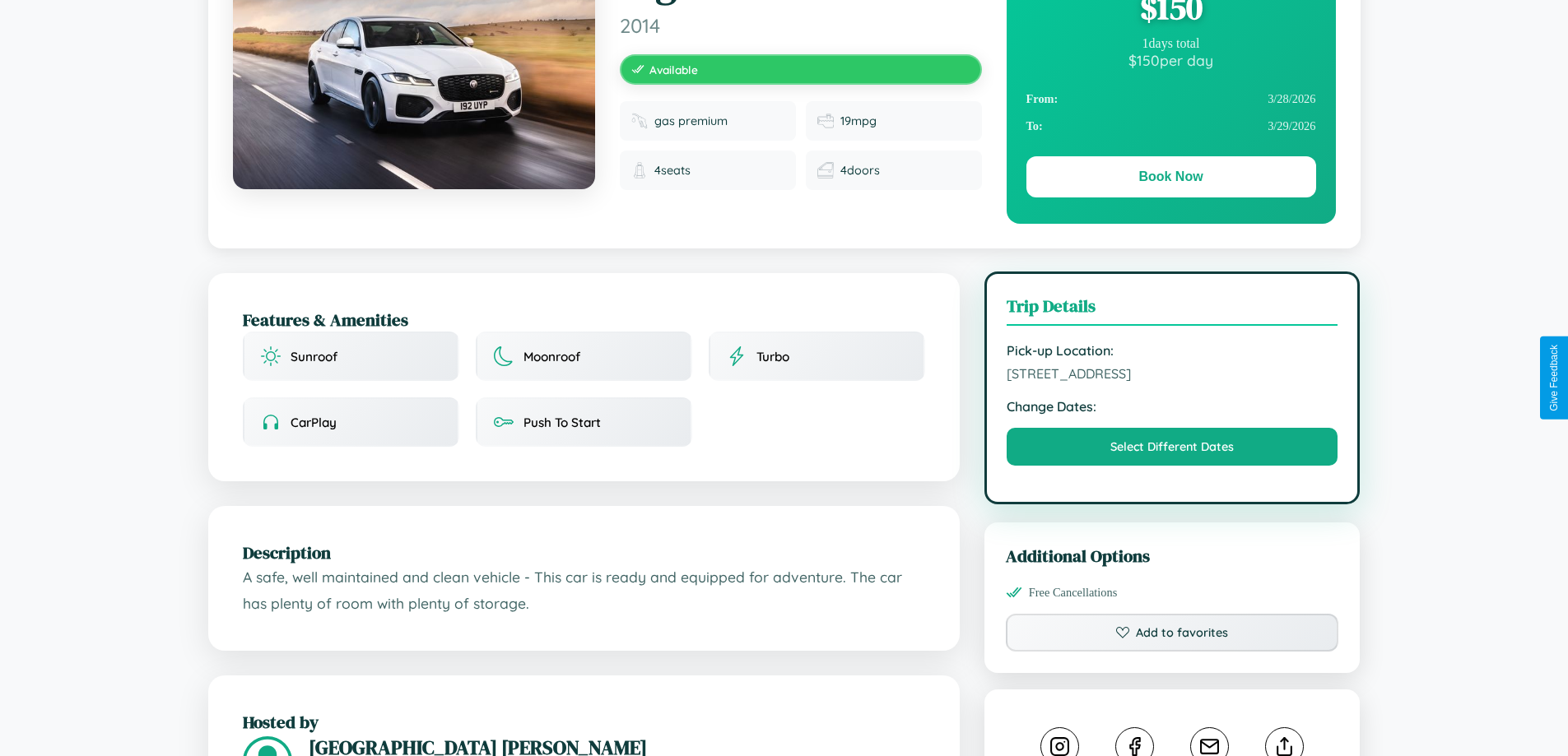
click at [1172, 377] on span "[STREET_ADDRESS]" at bounding box center [1172, 373] width 331 height 16
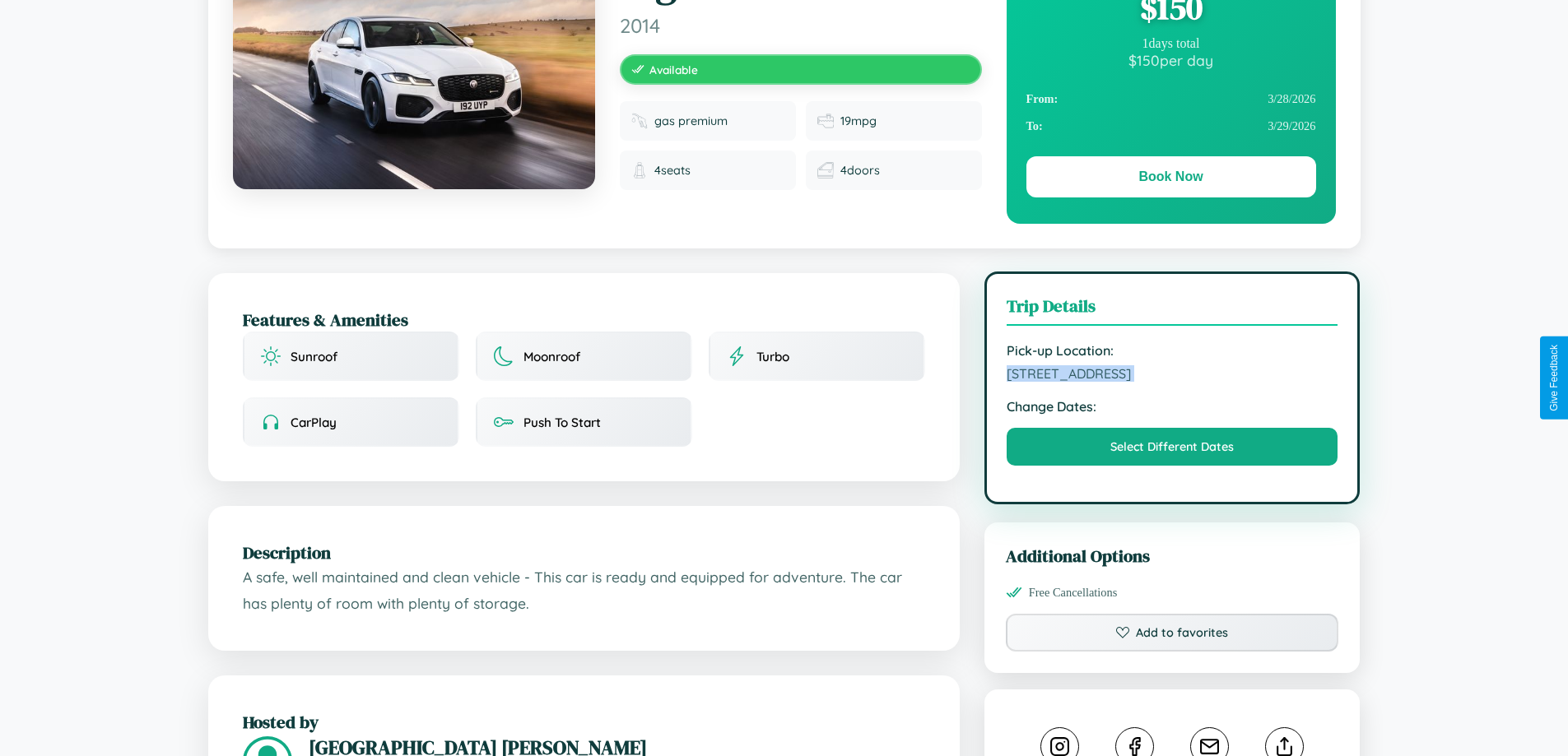
click at [1172, 377] on span "[STREET_ADDRESS]" at bounding box center [1172, 373] width 331 height 16
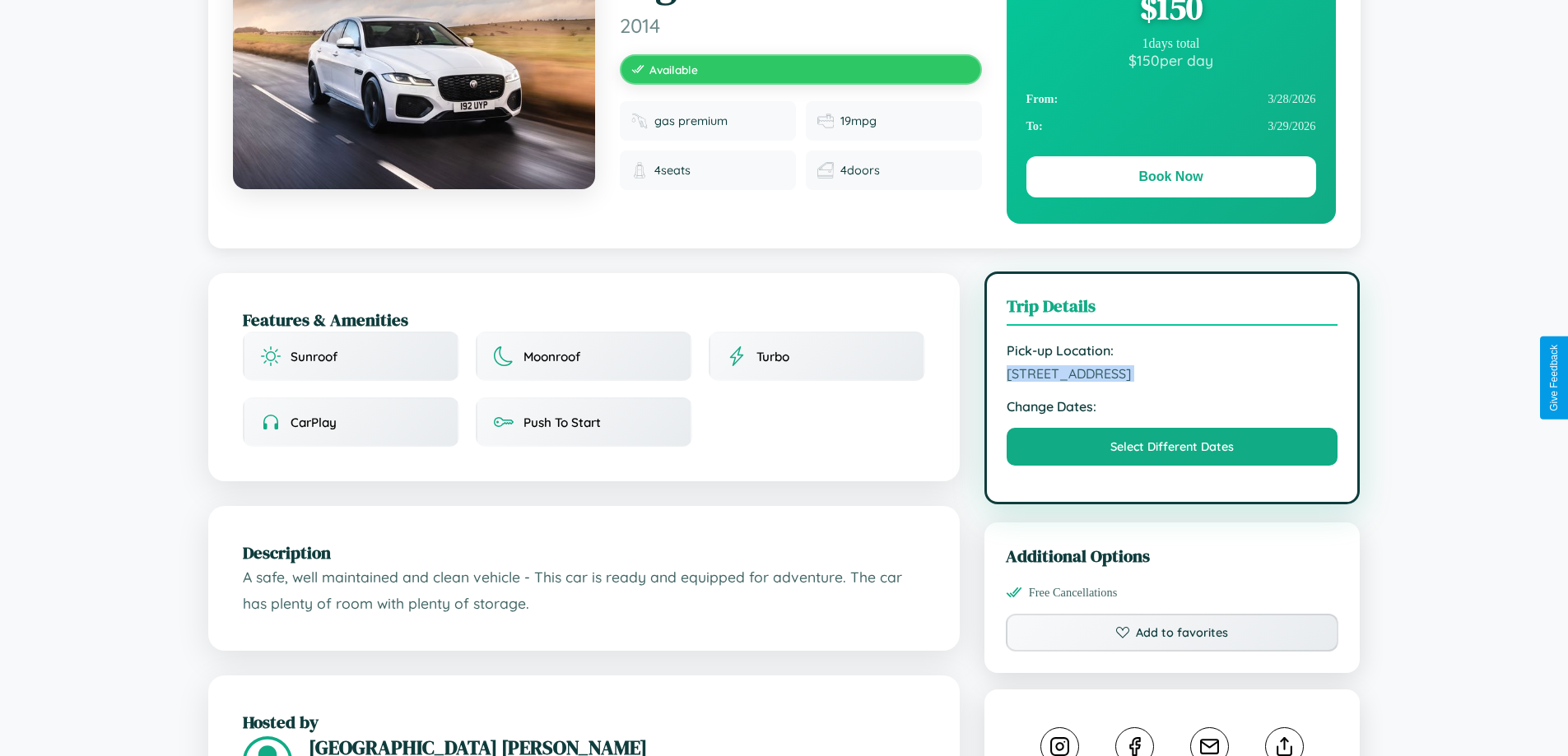
click at [1172, 377] on span "[STREET_ADDRESS]" at bounding box center [1172, 373] width 331 height 16
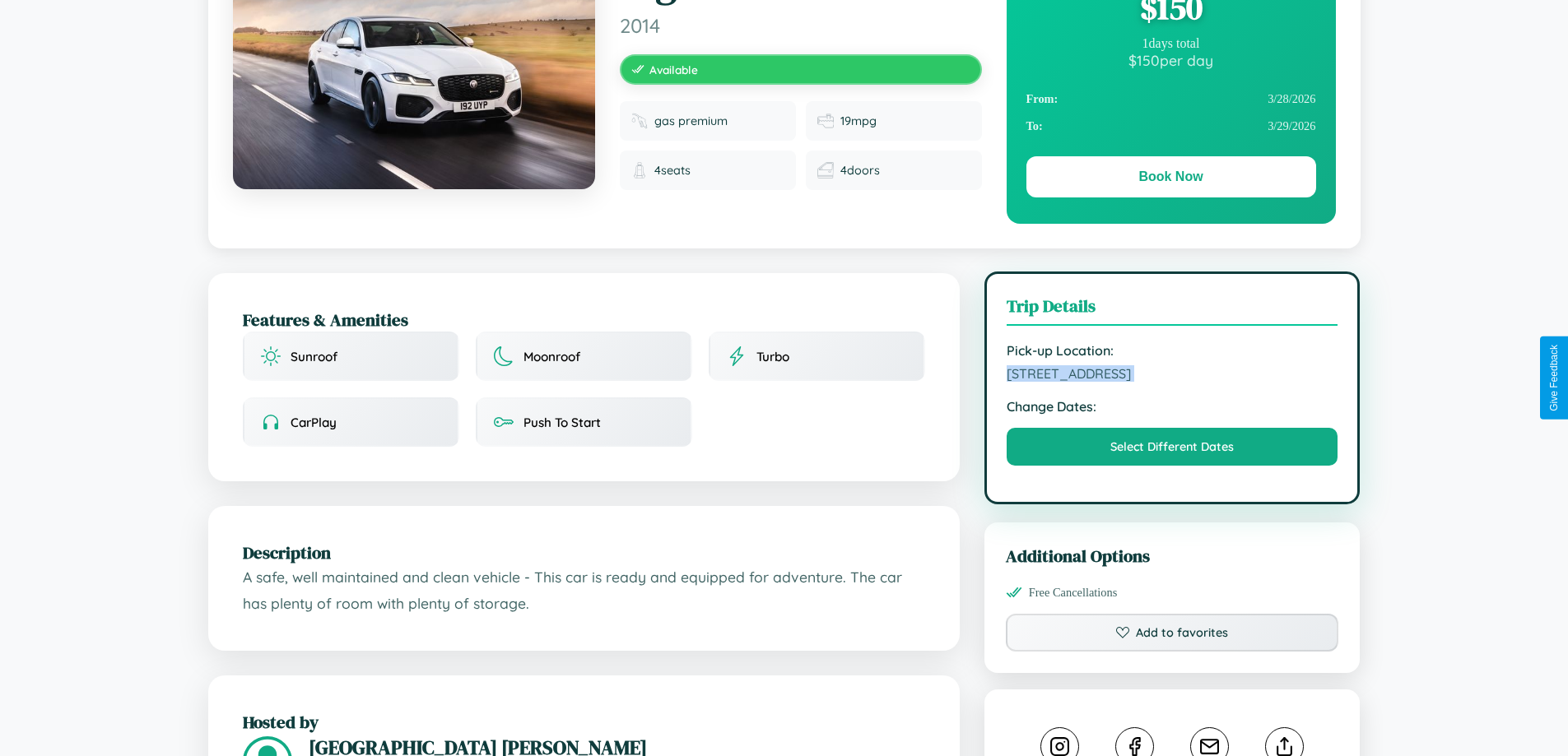
click at [1172, 377] on span "[STREET_ADDRESS]" at bounding box center [1172, 373] width 331 height 16
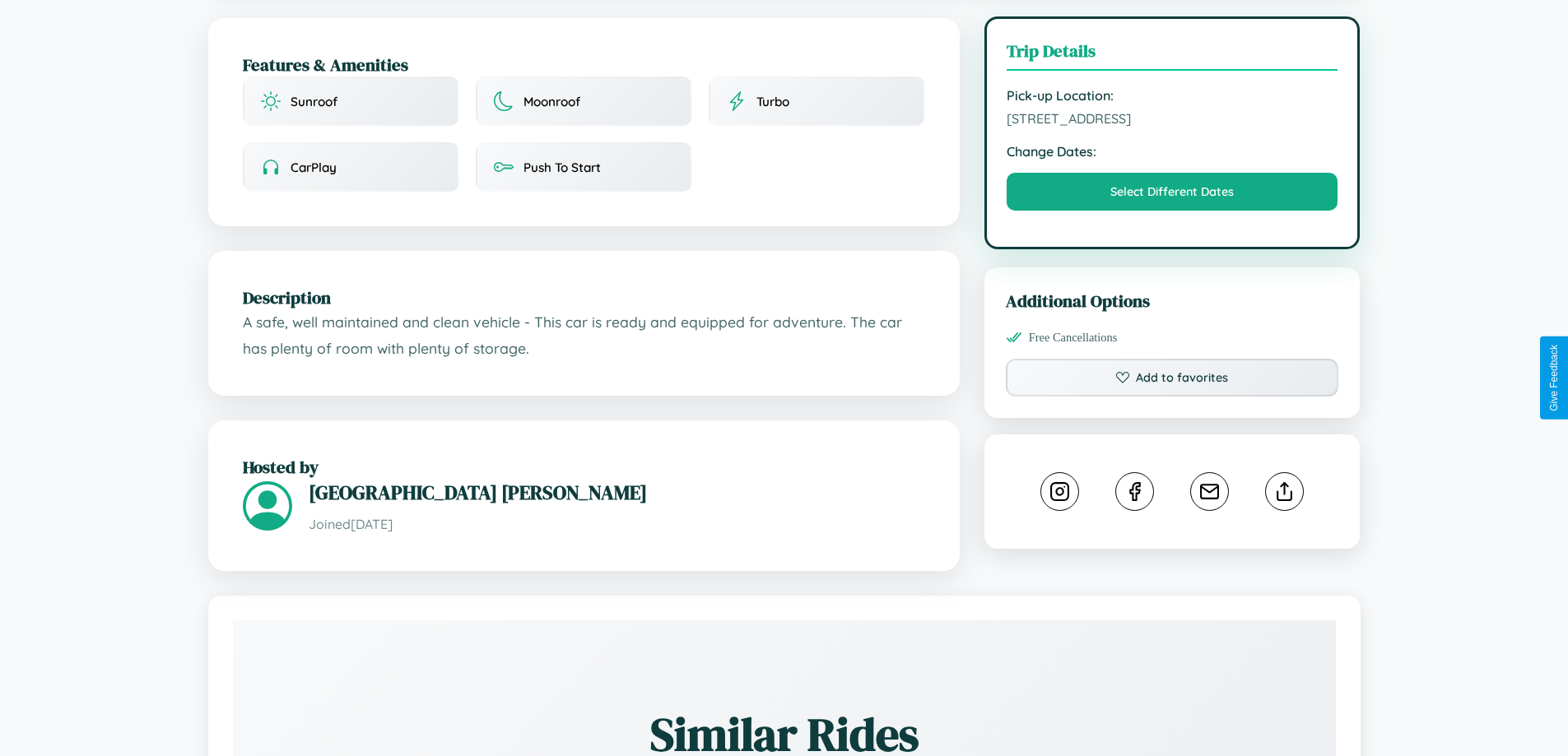
scroll to position [541, 0]
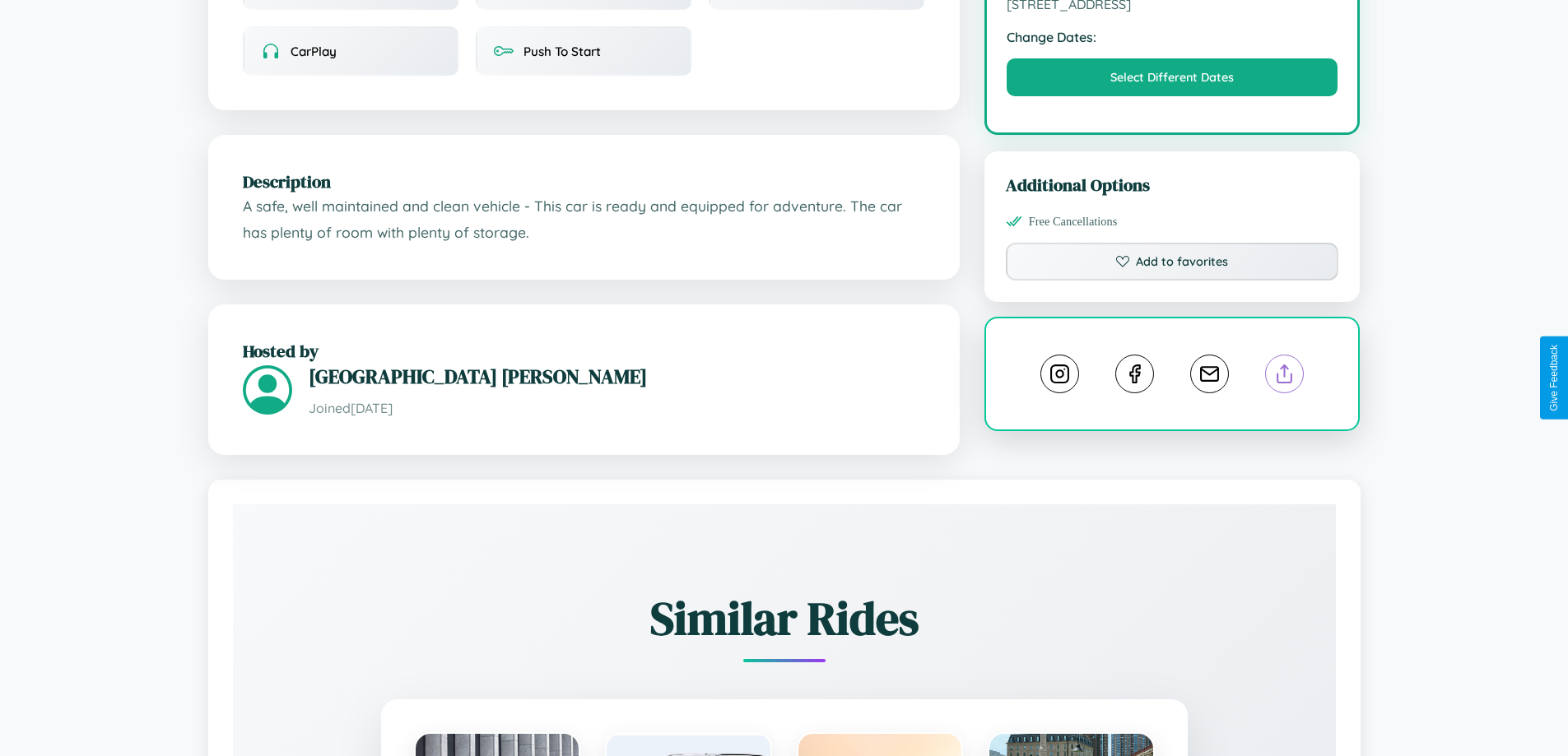
click at [1285, 377] on line at bounding box center [1285, 371] width 0 height 12
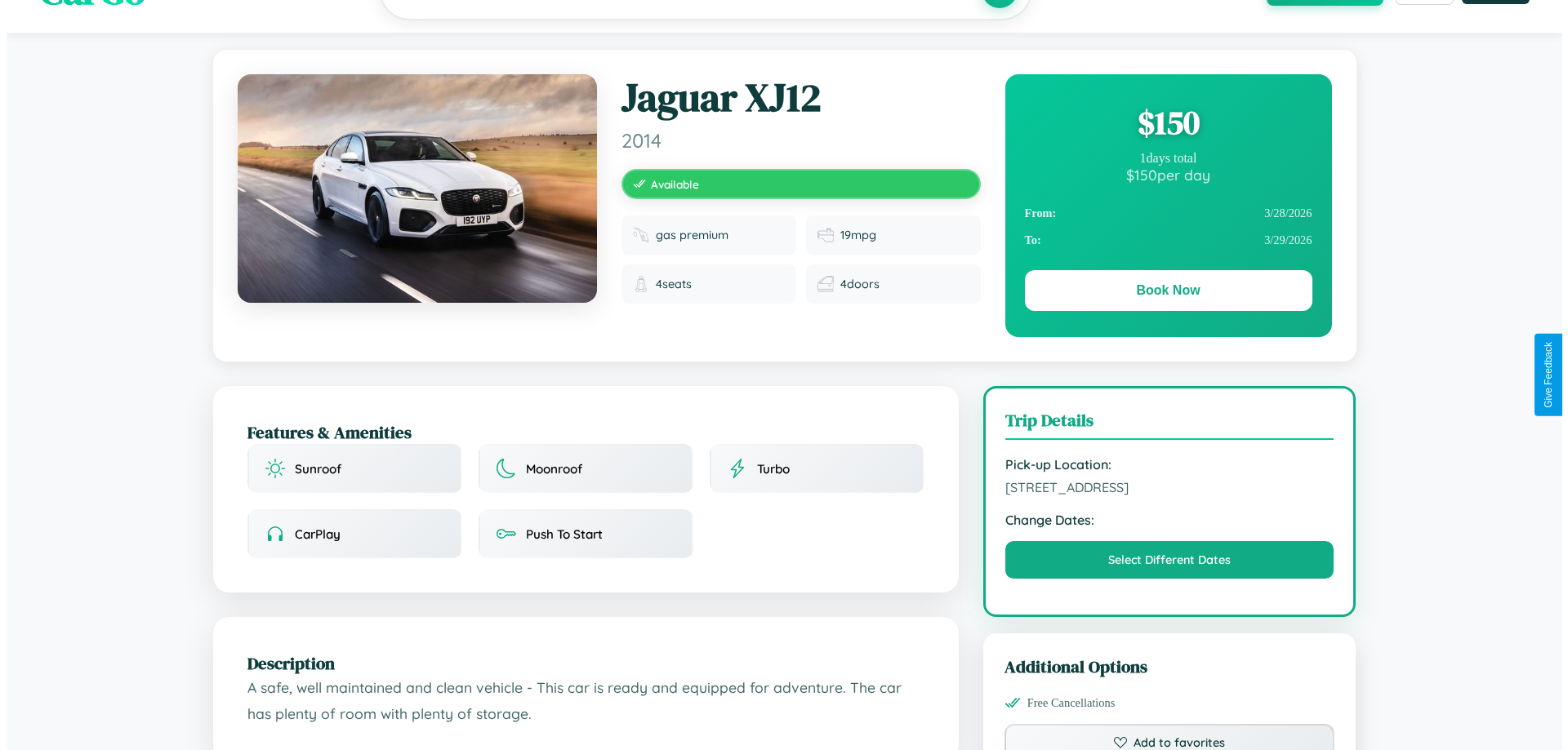
scroll to position [0, 0]
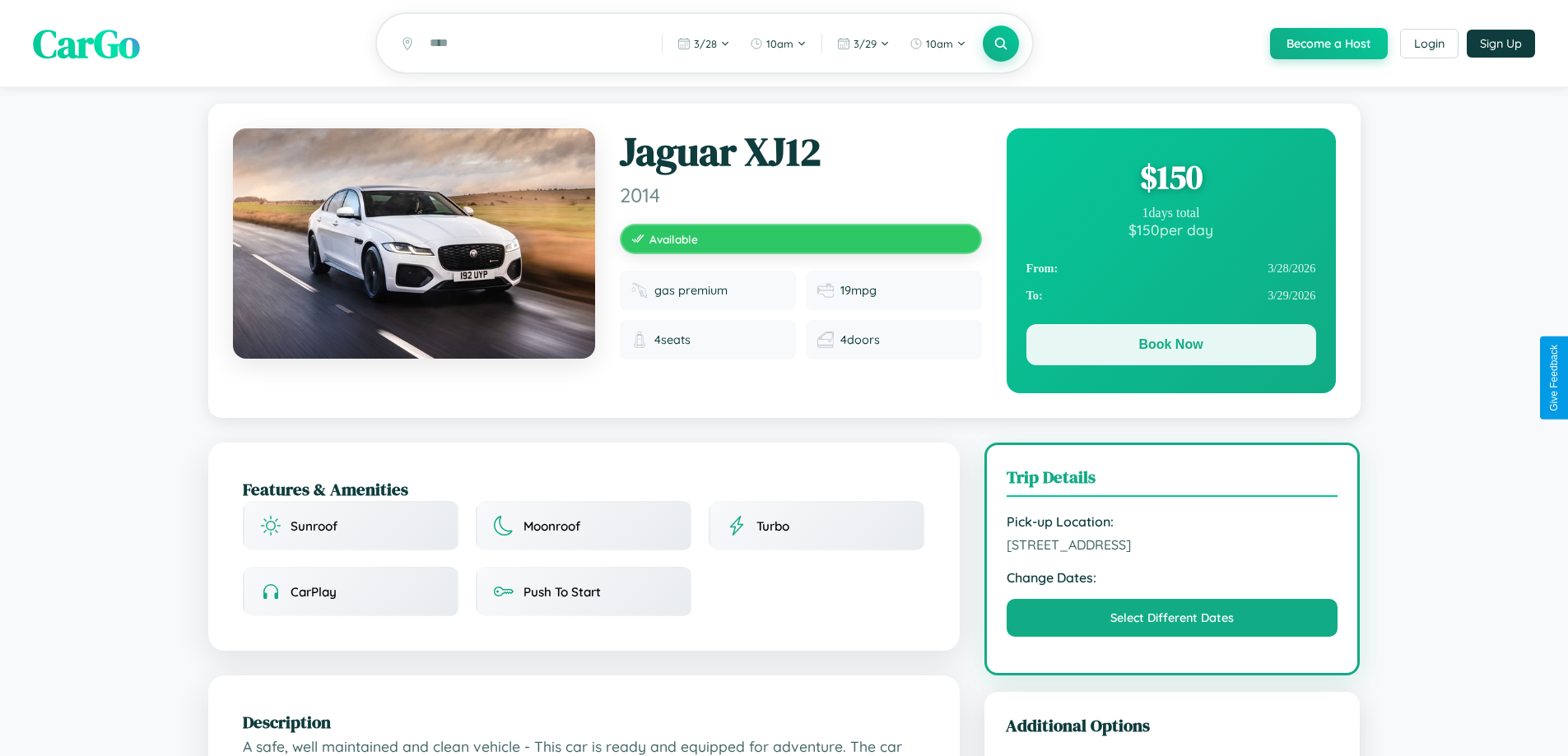
click at [1170, 348] on button "Book Now" at bounding box center [1171, 345] width 290 height 41
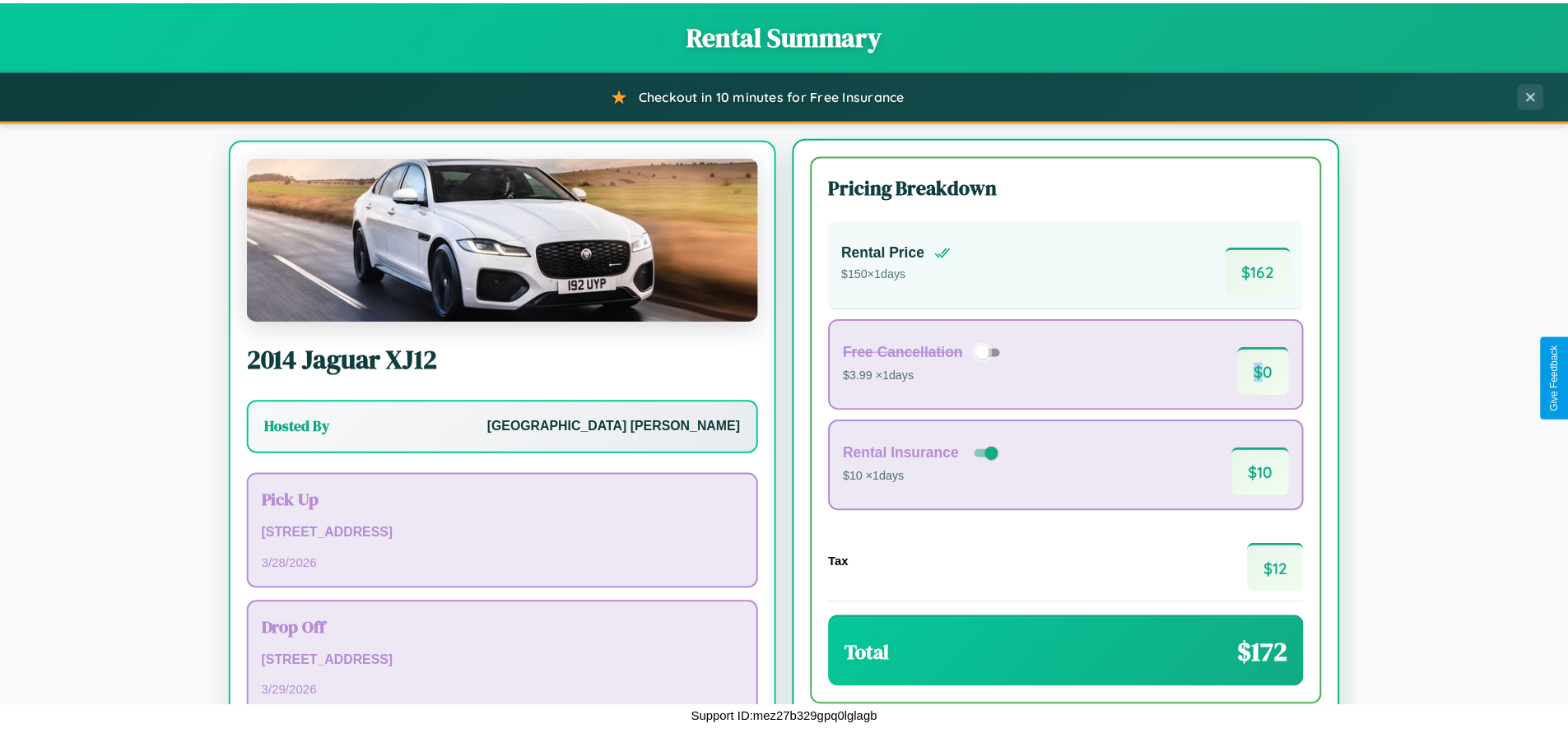
scroll to position [77, 0]
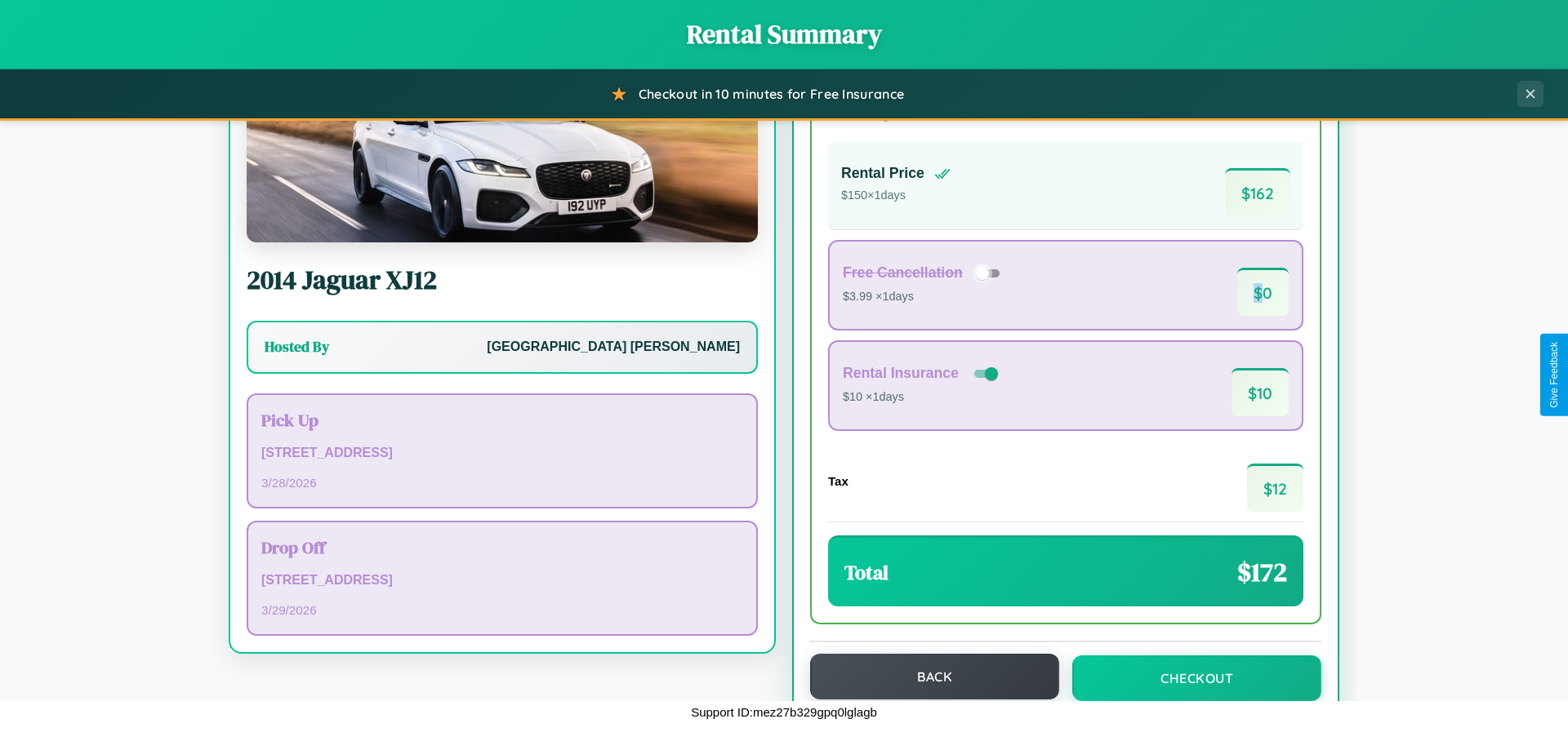
click at [927, 677] on button "Back" at bounding box center [934, 677] width 249 height 46
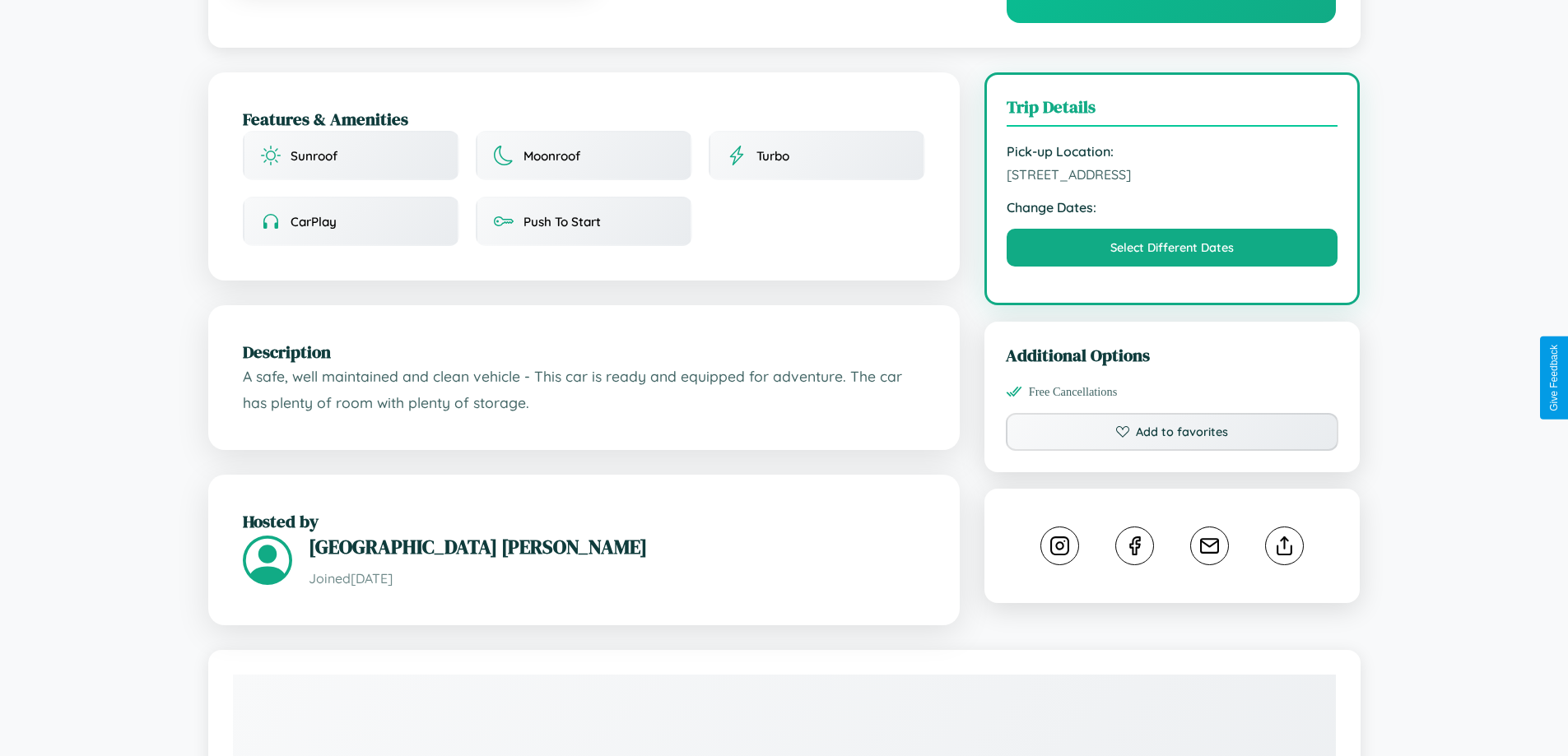
scroll to position [427, 0]
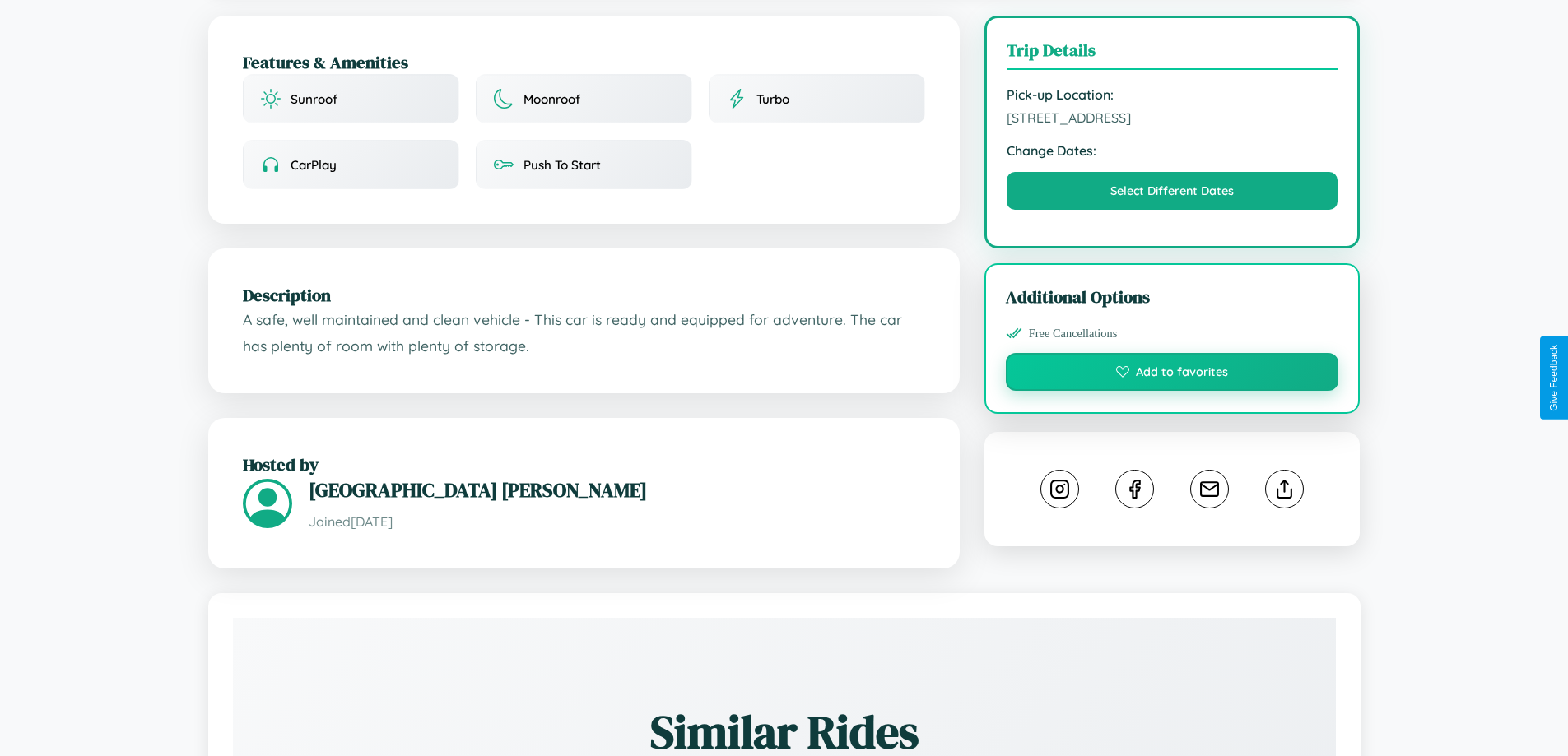
click at [1172, 375] on button "Add to favorites" at bounding box center [1172, 372] width 333 height 37
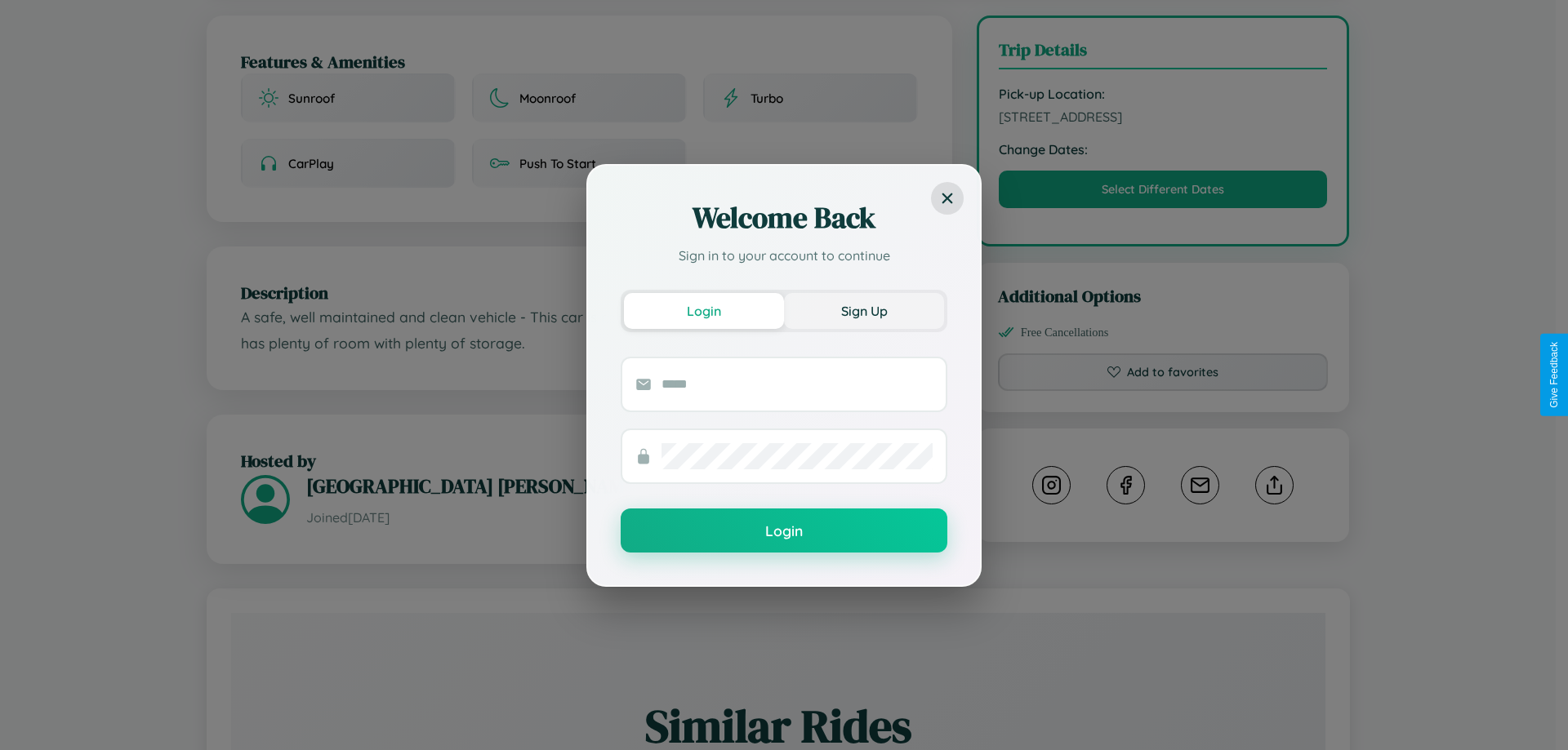
click at [864, 311] on button "Sign Up" at bounding box center [864, 312] width 160 height 36
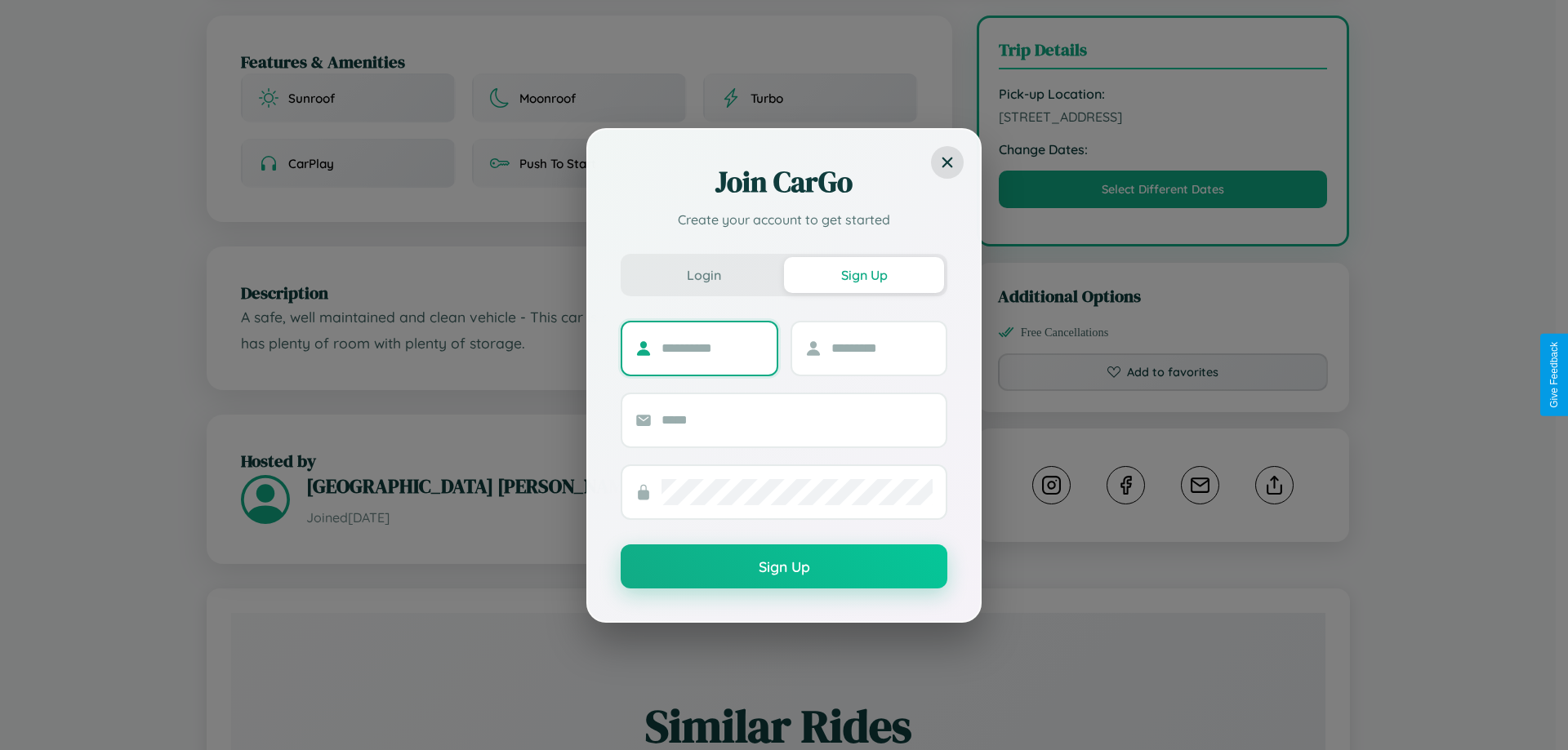
click at [712, 348] on input "text" at bounding box center [712, 348] width 102 height 26
type input "*******"
click at [881, 348] on input "text" at bounding box center [882, 348] width 102 height 26
type input "*****"
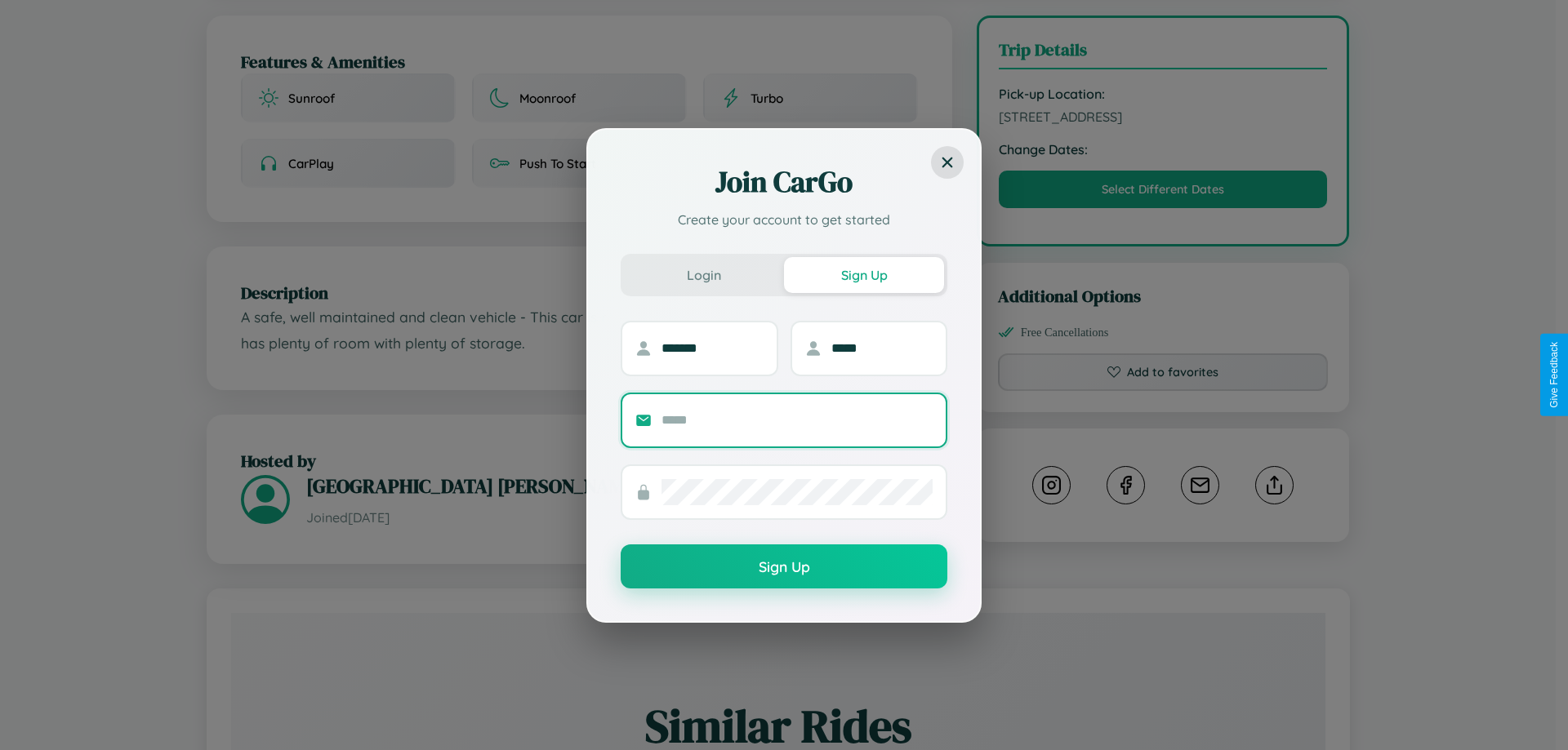
click at [797, 419] on input "text" at bounding box center [797, 420] width 271 height 26
type input "**********"
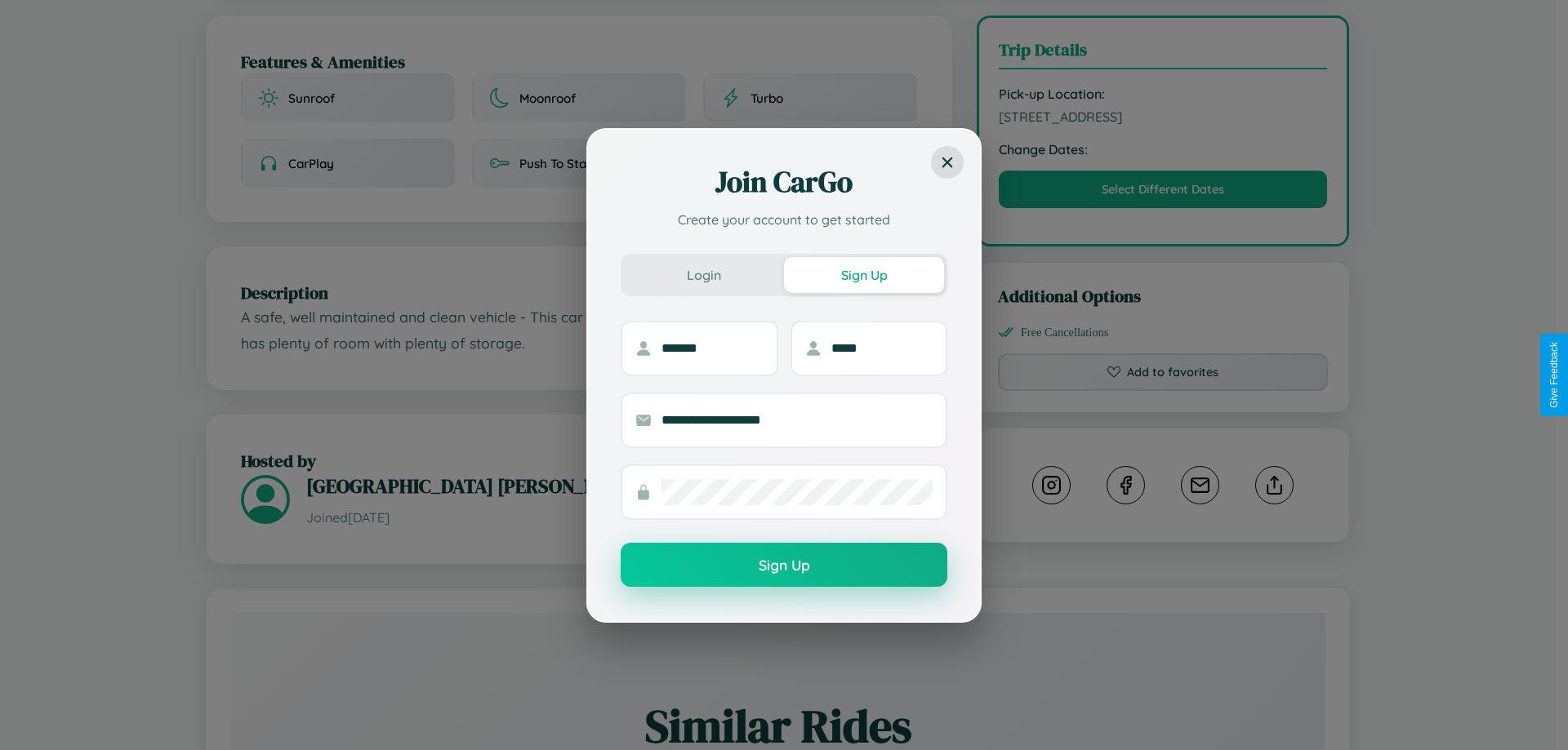
click at [784, 566] on button "Sign Up" at bounding box center [784, 565] width 327 height 44
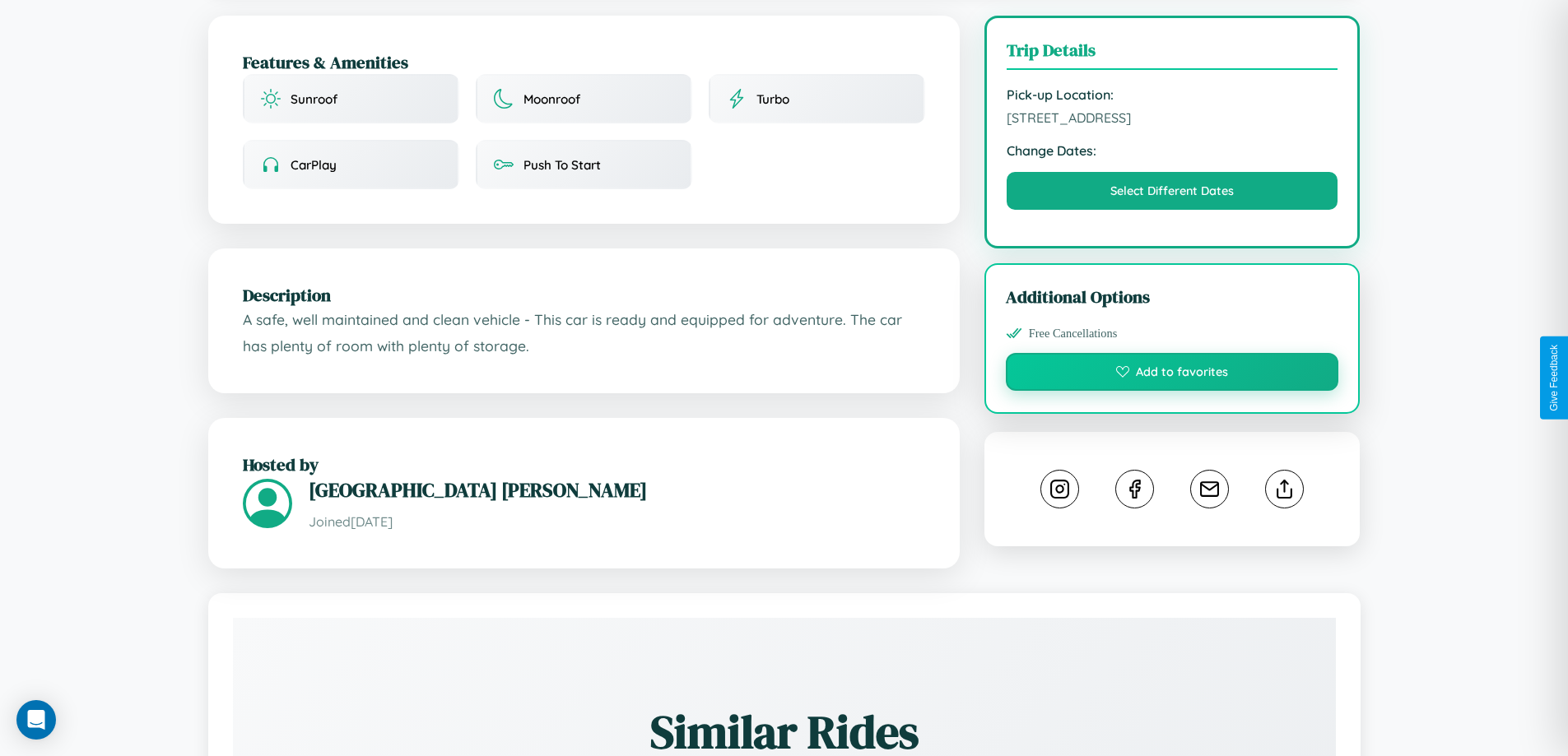
click at [1172, 375] on button "Add to favorites" at bounding box center [1172, 372] width 333 height 37
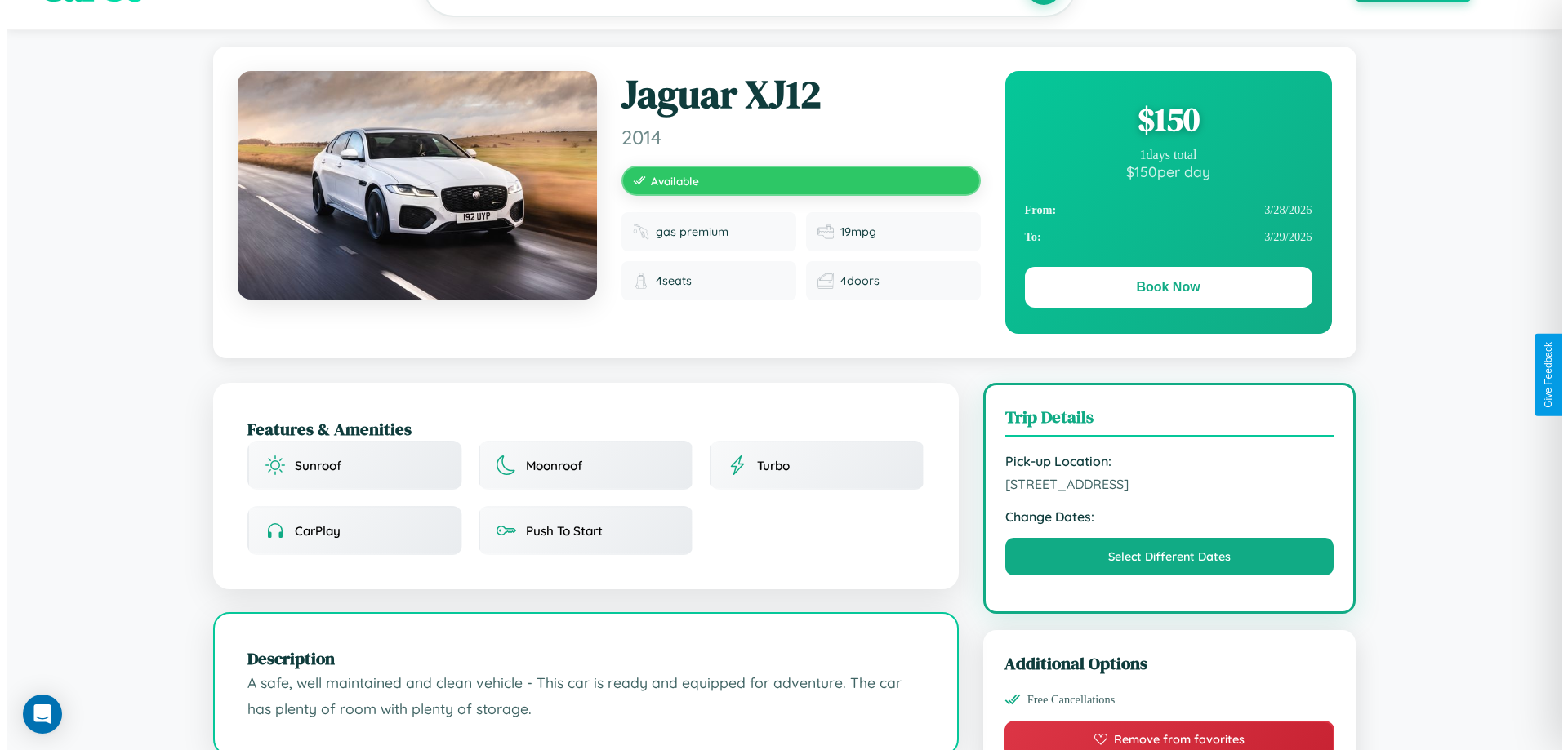
scroll to position [0, 0]
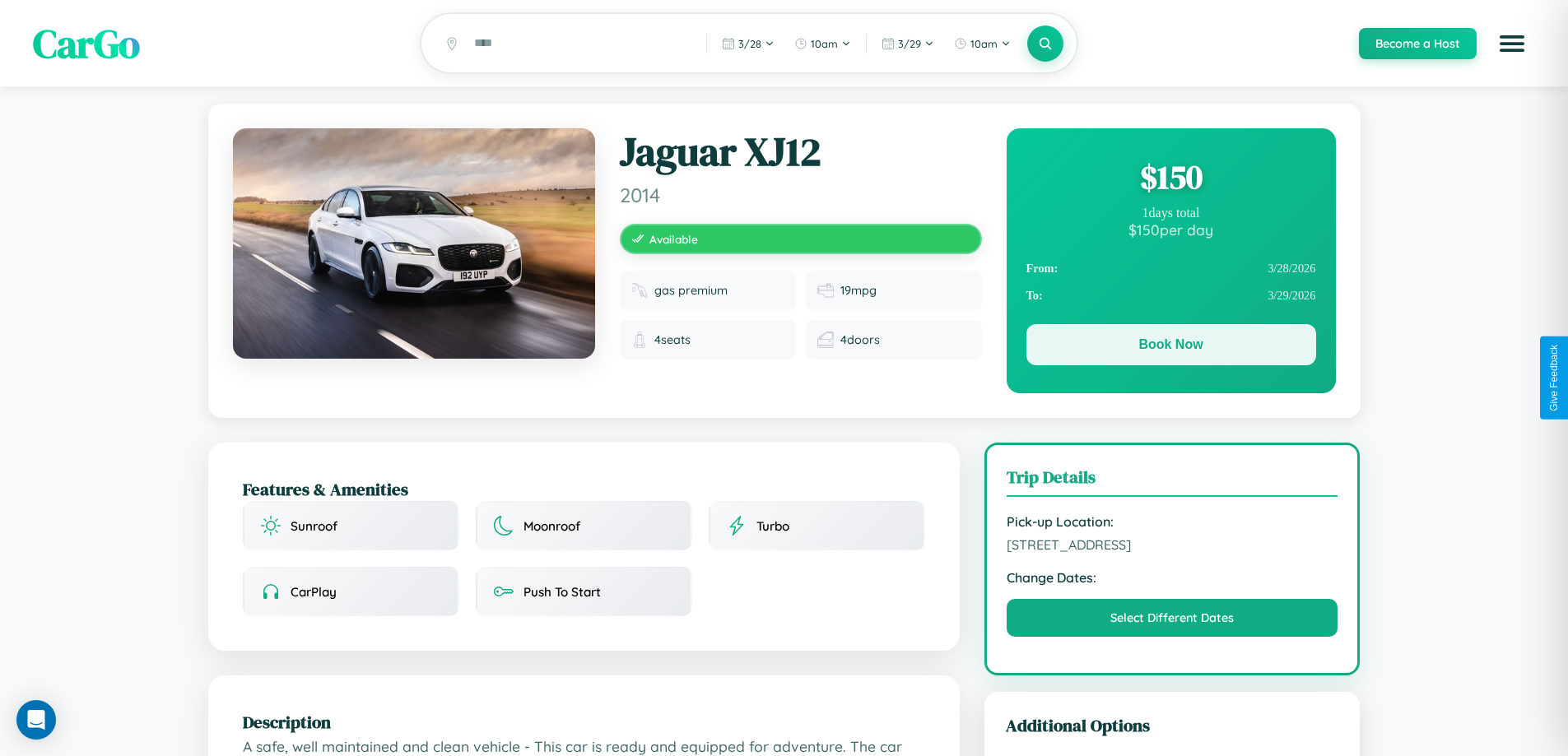
click at [1170, 349] on button "Book Now" at bounding box center [1171, 345] width 290 height 41
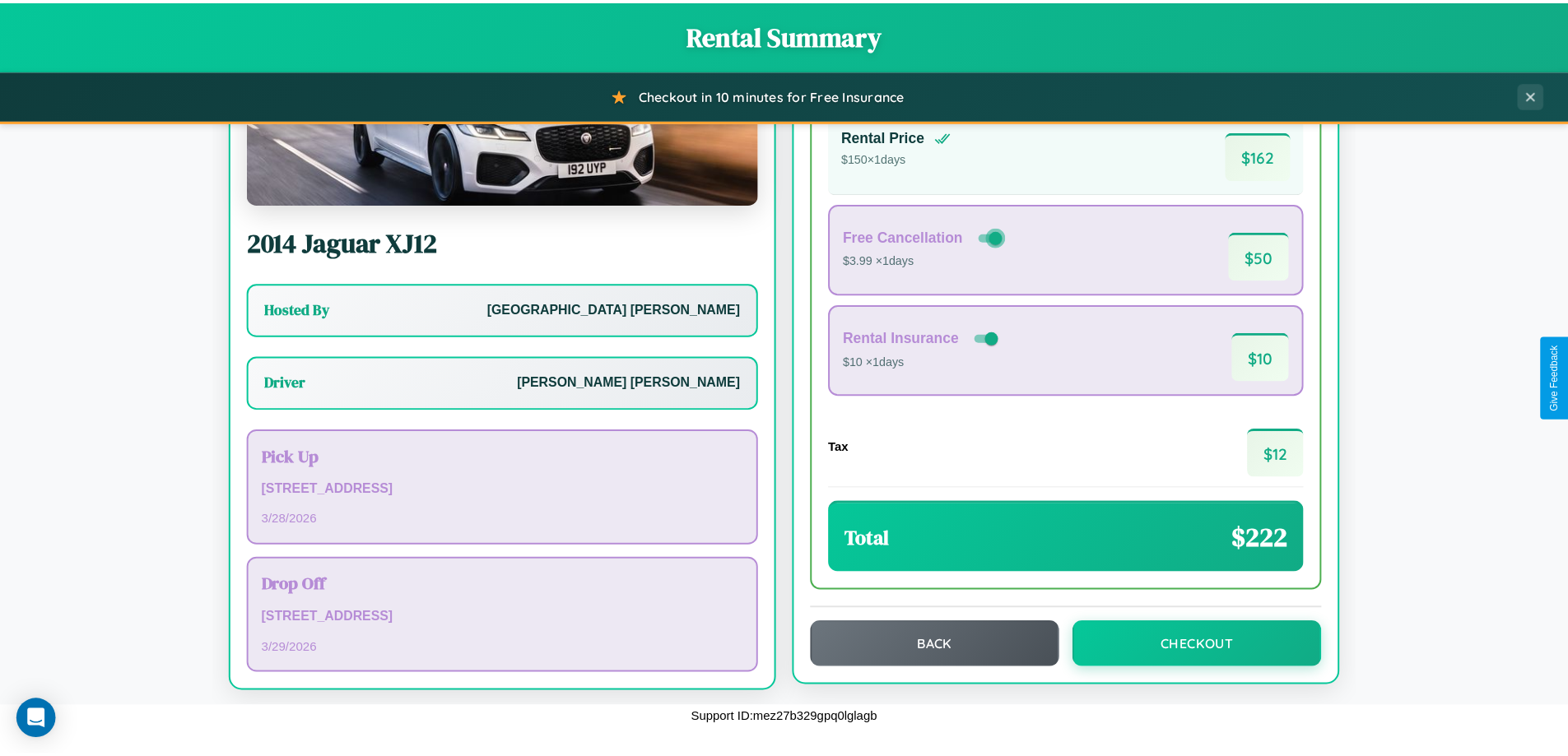
scroll to position [118, 0]
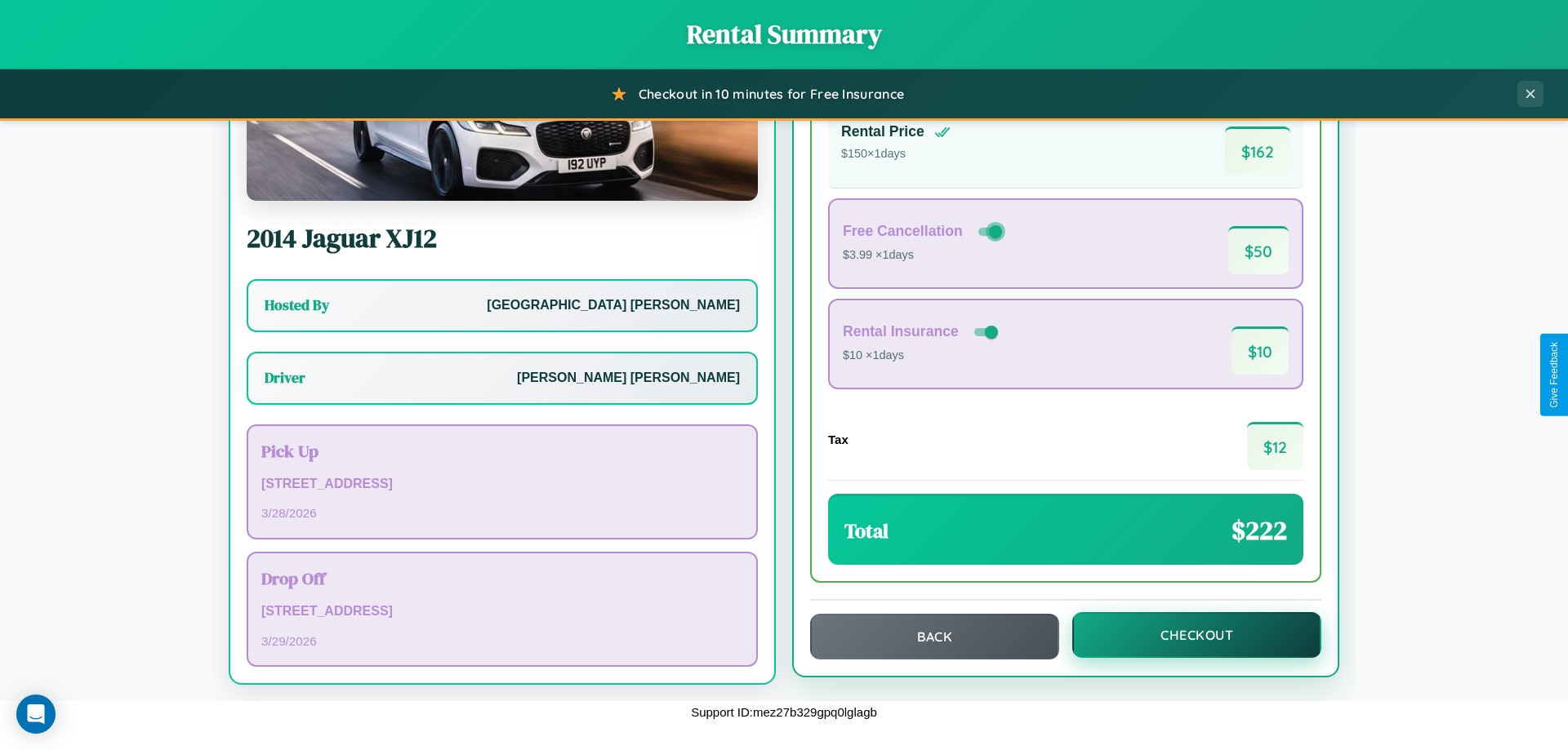
click at [1186, 636] on button "Checkout" at bounding box center [1196, 636] width 249 height 46
